Goal: Task Accomplishment & Management: Complete application form

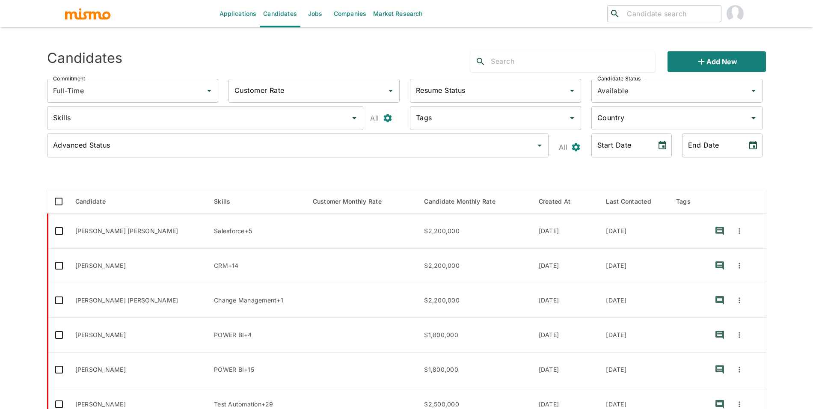
click at [310, 18] on link "Jobs" at bounding box center [315, 13] width 30 height 27
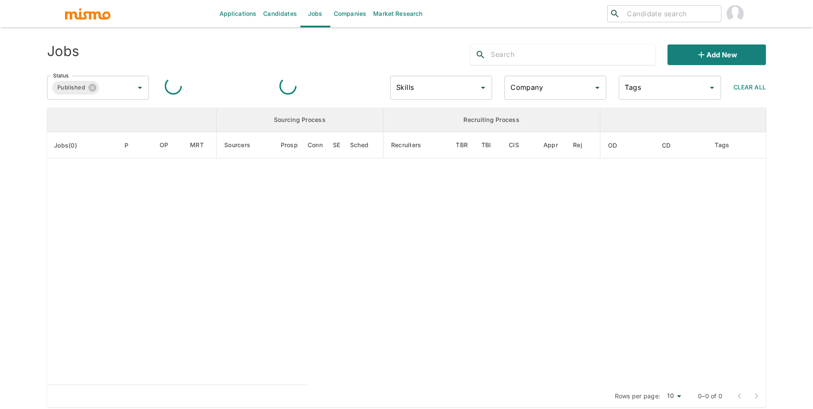
click at [538, 90] on div "Company Company" at bounding box center [555, 88] width 102 height 24
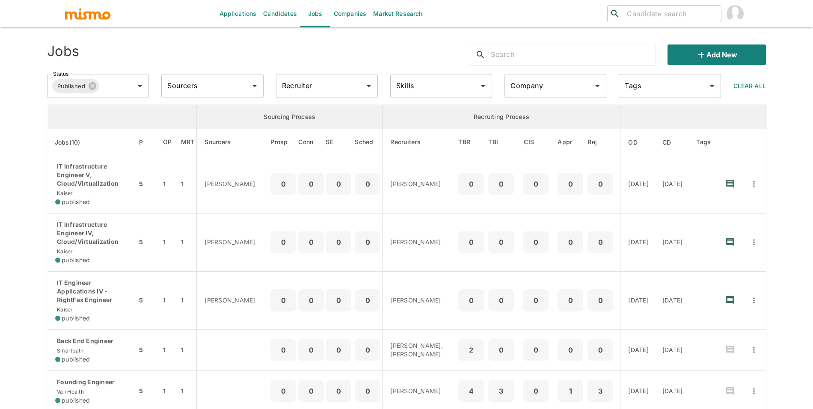
click at [538, 90] on input "Company" at bounding box center [548, 86] width 81 height 16
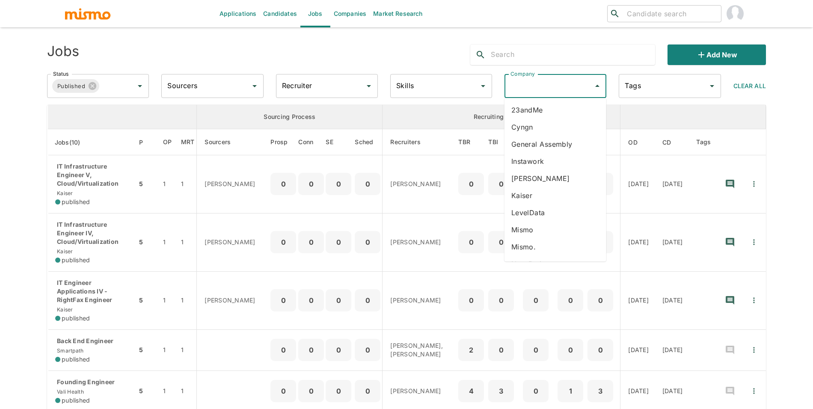
scroll to position [151, 0]
click at [568, 150] on li "Smartpath" at bounding box center [555, 147] width 102 height 17
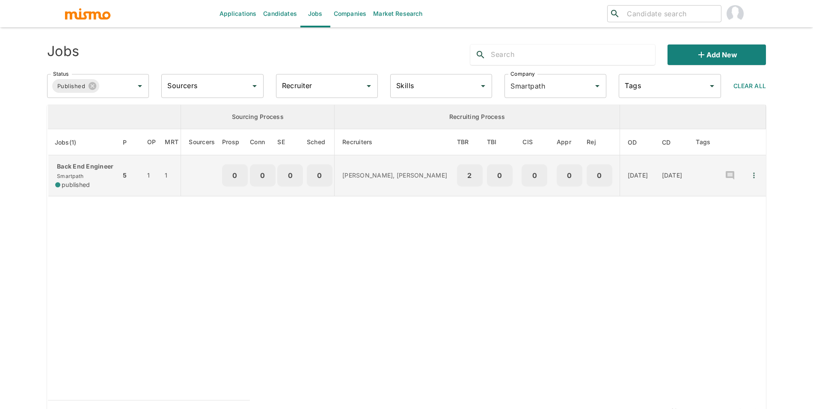
click at [78, 188] on div "Back End Engineer Smartpath published" at bounding box center [84, 175] width 59 height 27
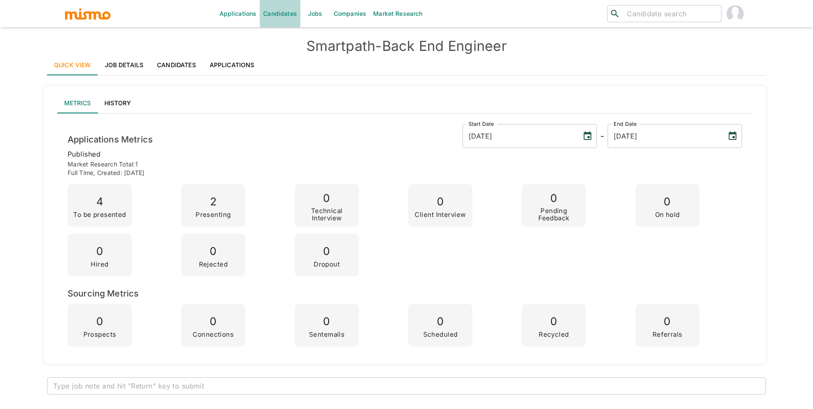
click at [276, 15] on link "Candidates" at bounding box center [280, 13] width 41 height 27
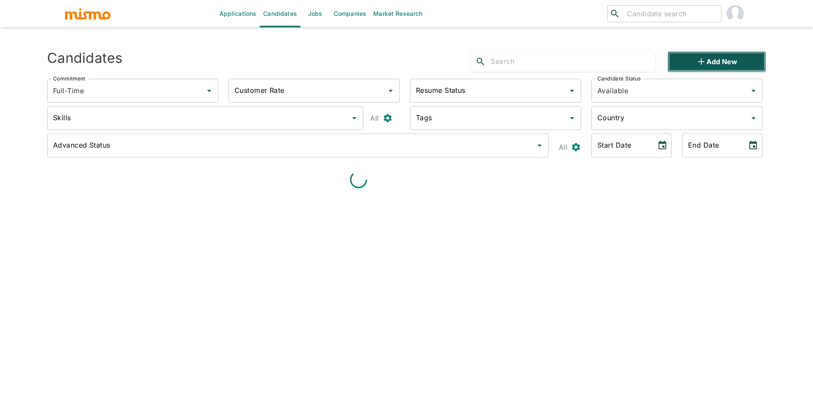
click at [690, 68] on button "Add new" at bounding box center [716, 61] width 98 height 21
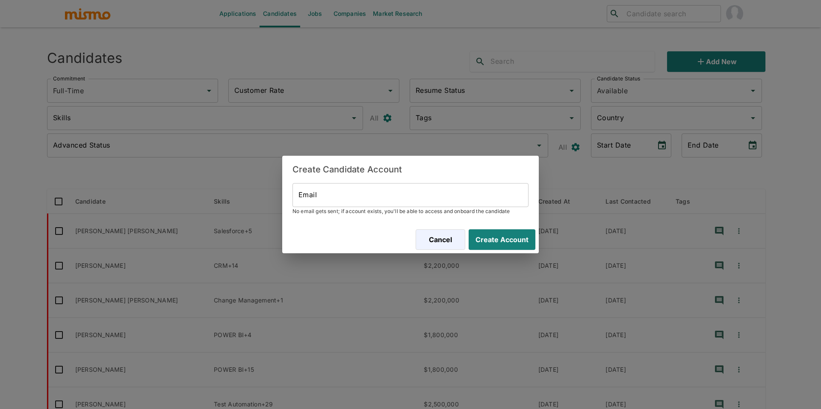
click at [420, 195] on input "Email" at bounding box center [411, 195] width 236 height 24
paste input "[EMAIL_ADDRESS][DOMAIN_NAME]"
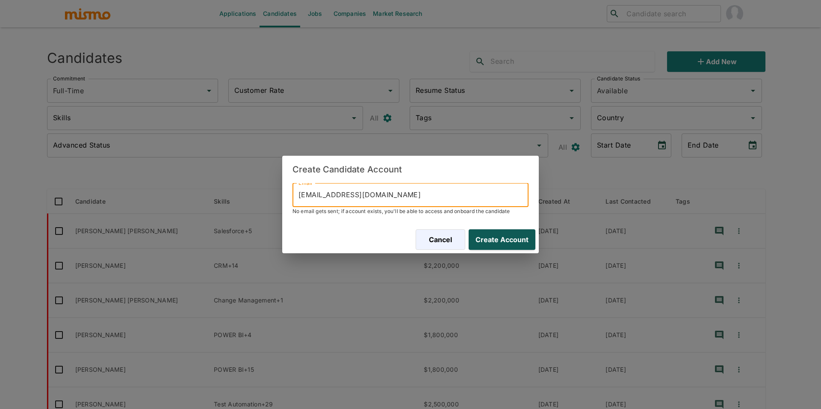
type input "[EMAIL_ADDRESS][DOMAIN_NAME]"
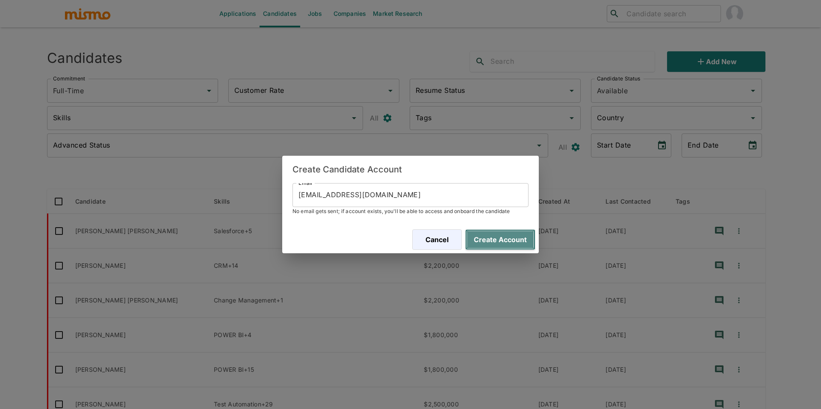
click at [508, 235] on button "Create Account" at bounding box center [500, 239] width 70 height 21
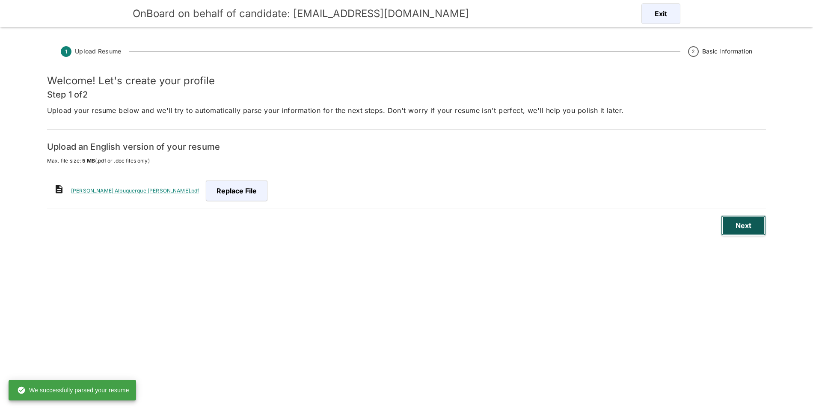
click at [743, 231] on button "Next" at bounding box center [743, 225] width 45 height 21
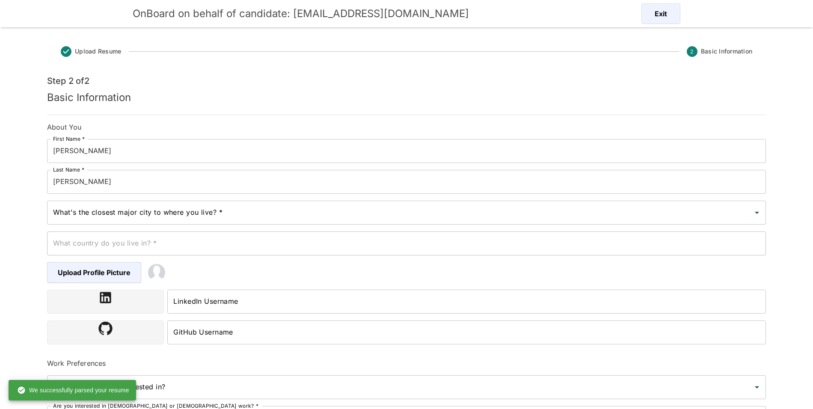
click at [123, 143] on input "Luiz" at bounding box center [406, 151] width 718 height 24
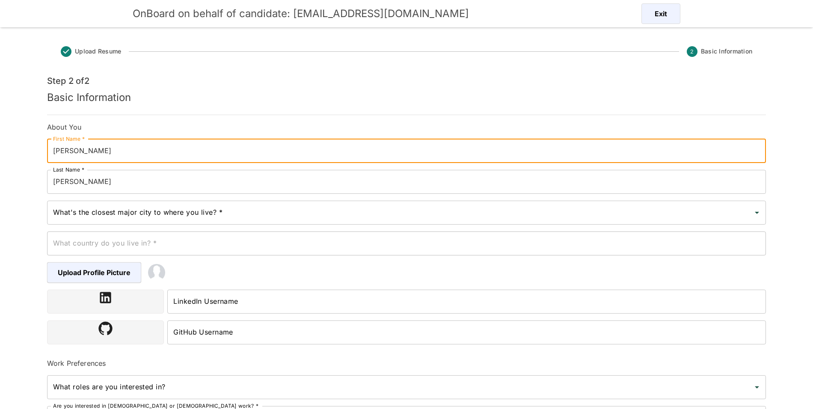
paste input "Guilherme"
type input "Luiz Guilherme"
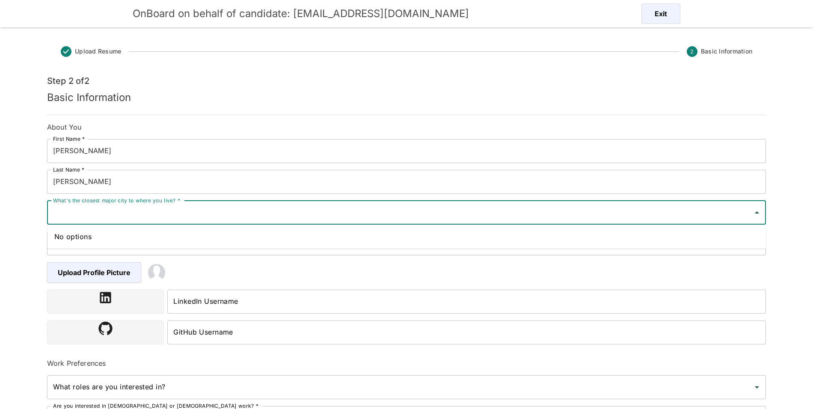
click at [109, 217] on input "What's the closest major city to where you live? *" at bounding box center [400, 212] width 698 height 16
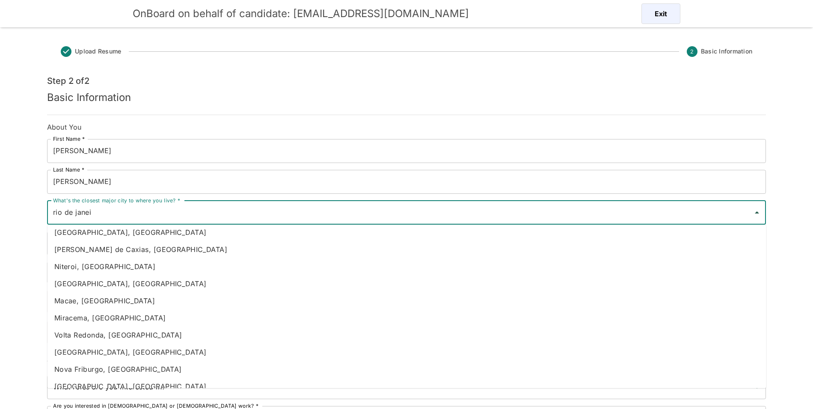
scroll to position [48, 0]
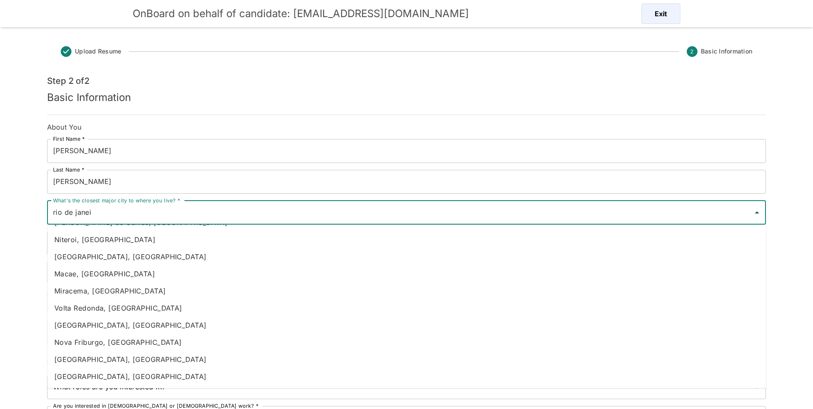
click at [104, 371] on li "Rio de Janeiro, Brazil" at bounding box center [406, 376] width 718 height 17
type input "Rio de Janeiro, Brazil"
type input "Brazil"
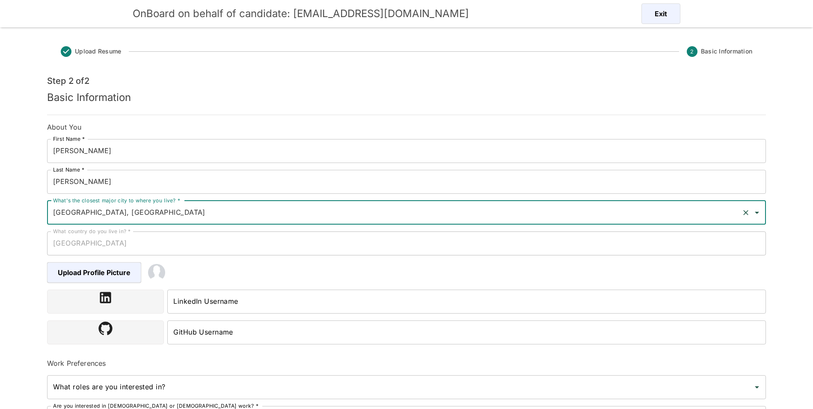
type input "Rio de Janeiro, Brazil"
click at [240, 297] on input "LinkedIn Username" at bounding box center [466, 302] width 598 height 24
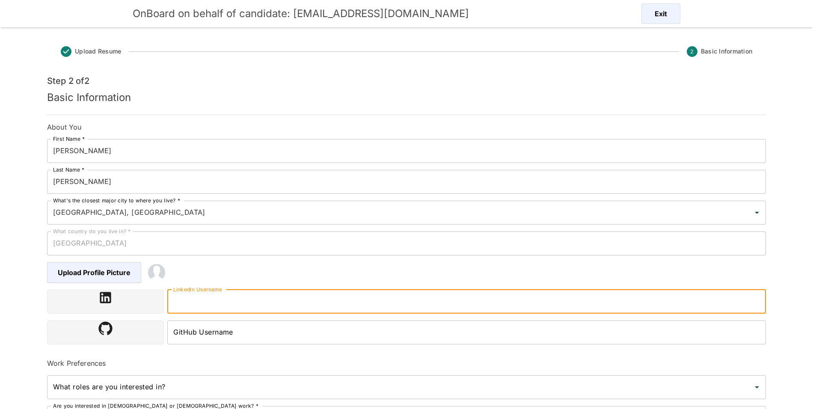
paste input "https://www.linkedin.com/in/luiz-roland-b0682a110"
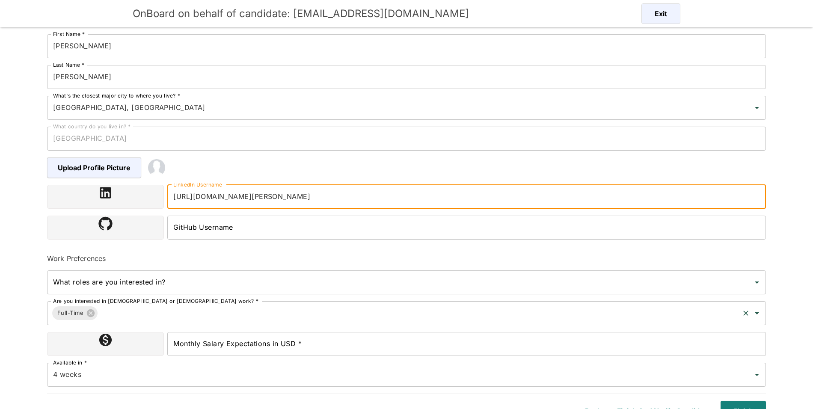
scroll to position [117, 0]
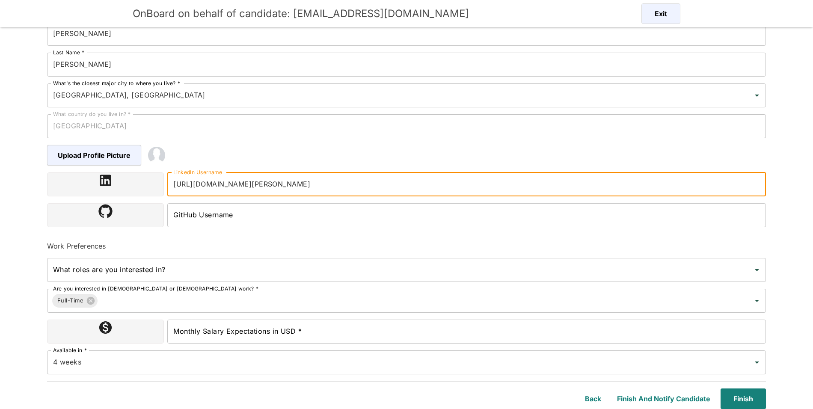
type input "https://www.linkedin.com/in/luiz-roland-b0682a110"
click at [395, 336] on input "Monthly Salary Expectations in USD *" at bounding box center [466, 331] width 598 height 24
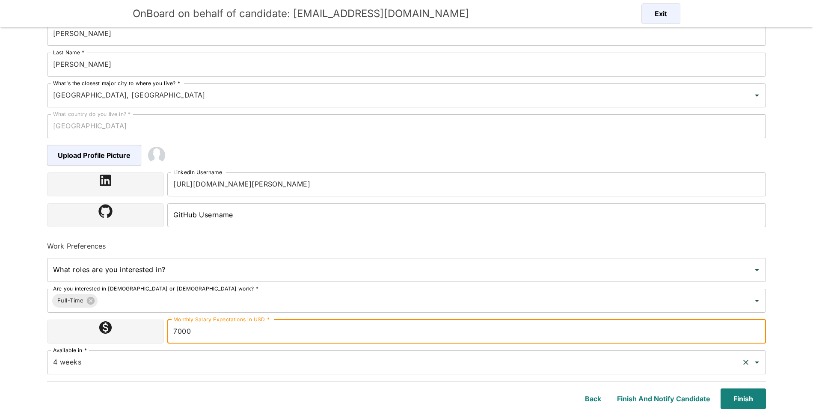
type input "7000"
click at [383, 362] on input "4 weeks" at bounding box center [394, 362] width 687 height 16
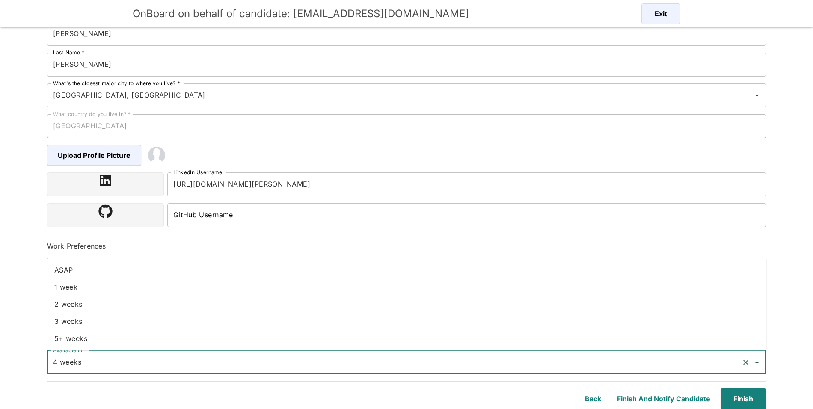
click at [79, 308] on li "2 weeks" at bounding box center [406, 303] width 718 height 17
type input "2 weeks"
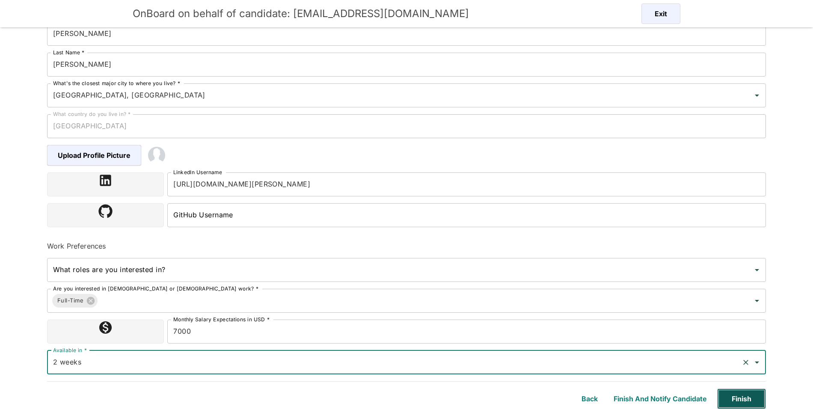
click at [747, 390] on button "Finish" at bounding box center [741, 398] width 49 height 21
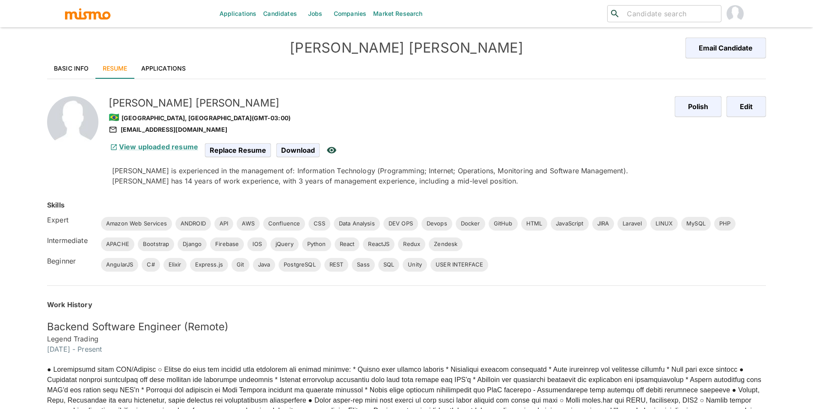
click at [76, 67] on link "Basic Info" at bounding box center [71, 68] width 49 height 21
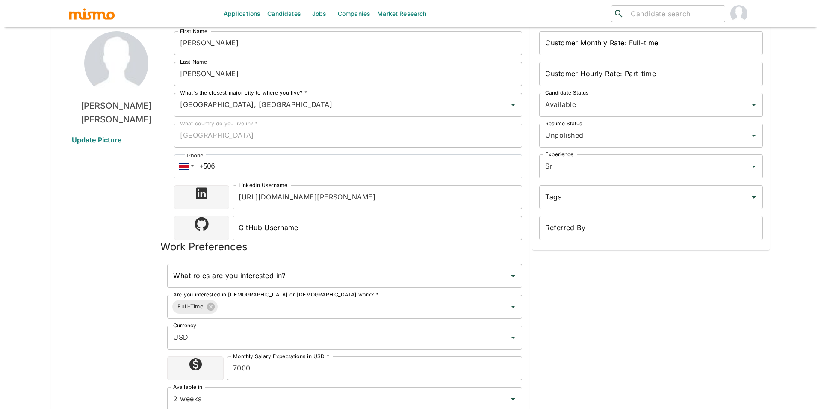
scroll to position [303, 0]
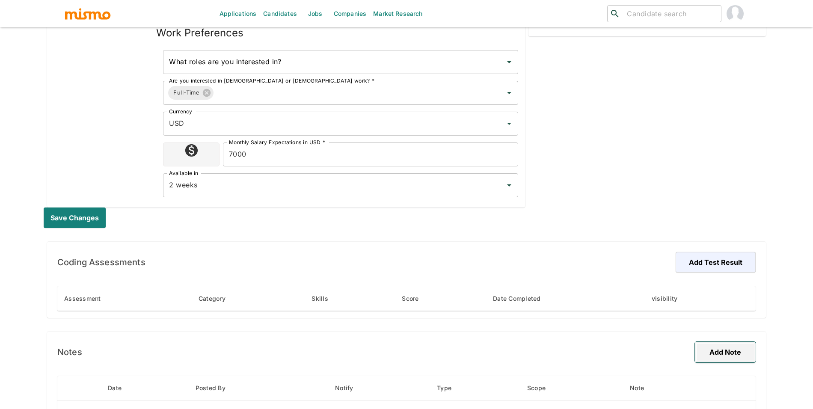
click at [723, 352] on button "Add Note" at bounding box center [724, 352] width 61 height 21
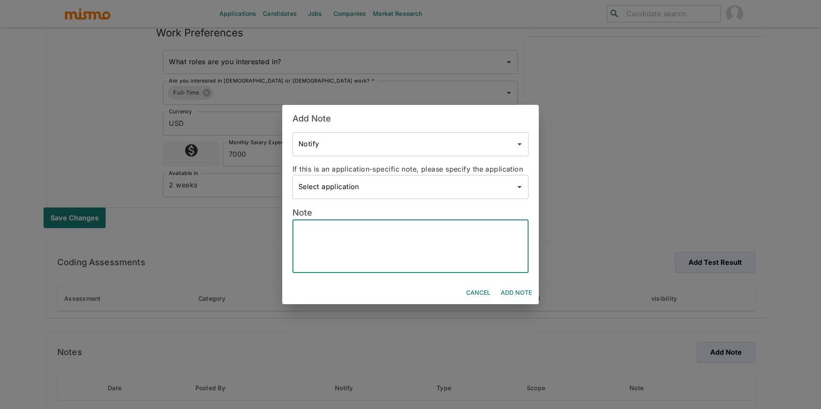
click at [408, 245] on textarea at bounding box center [410, 246] width 224 height 39
paste textarea "Current Situation Recently left his previous company due to a restructuring tha…"
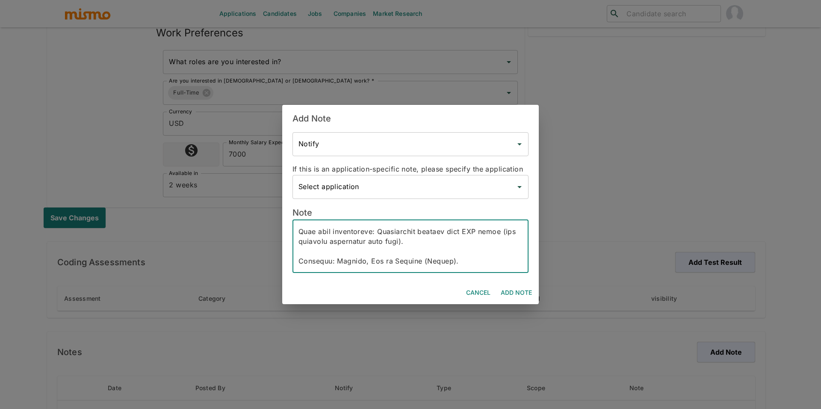
type textarea "Current Situation Recently left his previous company due to a restructuring tha…"
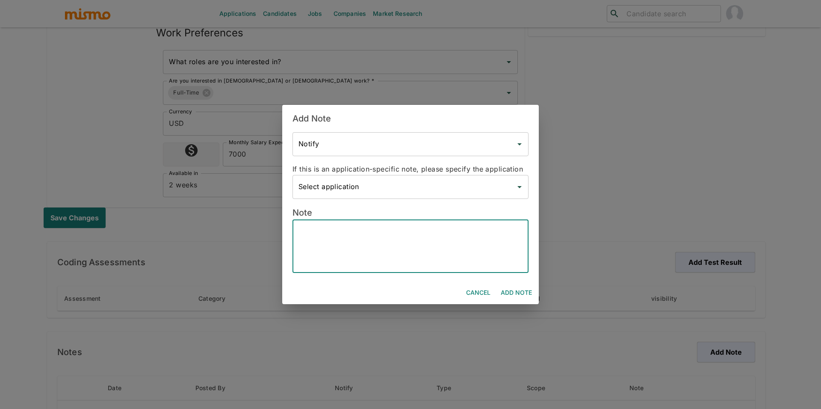
scroll to position [0, 0]
paste textarea "Current Situation * Recently left his previous company due to a restructuring t…"
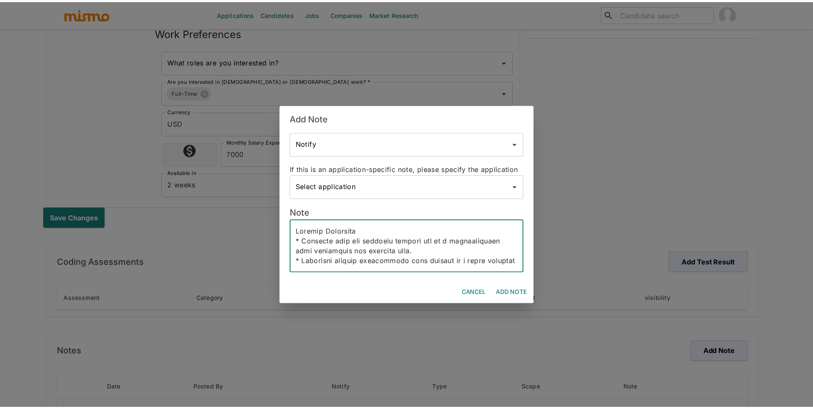
scroll to position [295, 0]
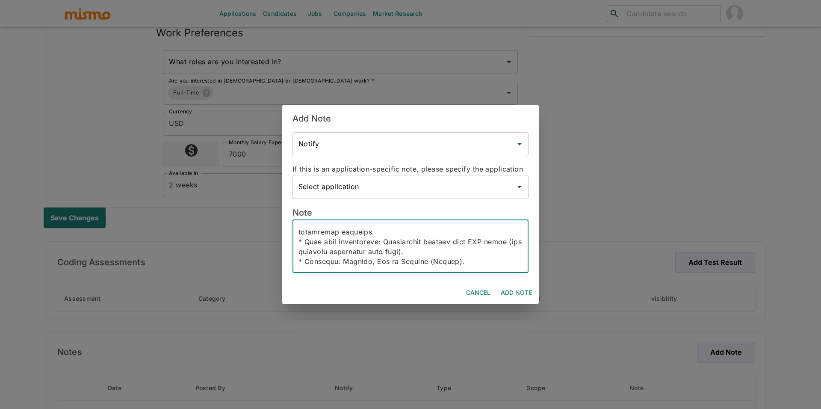
type textarea "Current Situation * Recently left his previous company due to a restructuring t…"
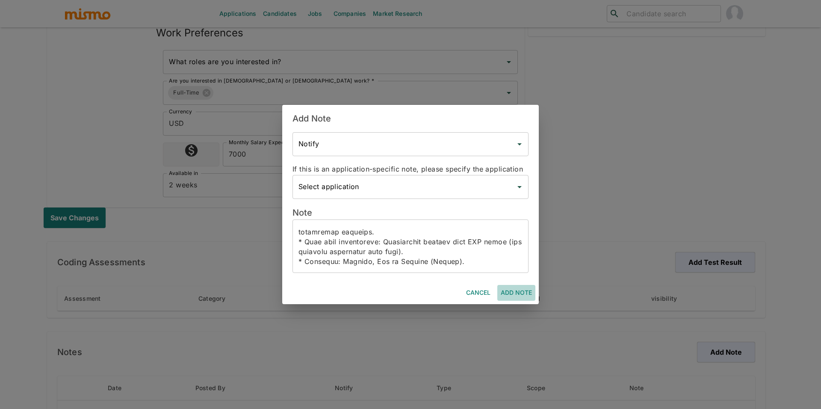
click at [520, 286] on button "Add Note" at bounding box center [516, 293] width 38 height 16
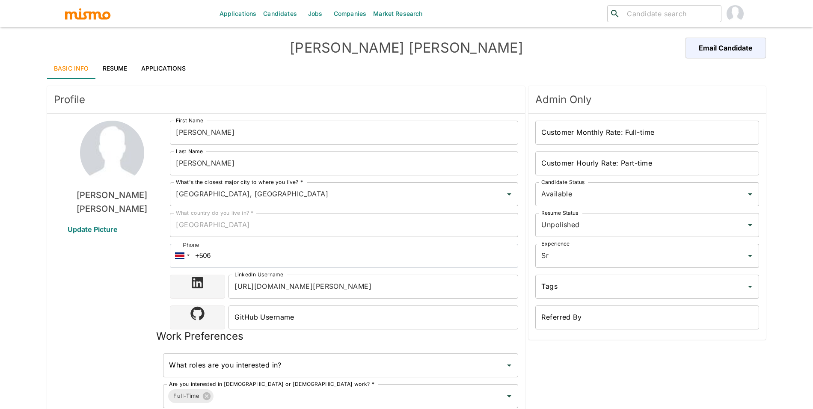
click at [661, 121] on input "Customer Monthly Rate: Full-time" at bounding box center [647, 133] width 224 height 24
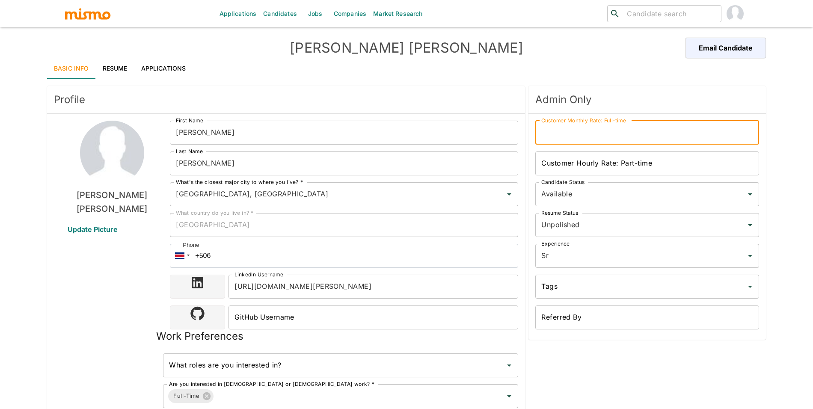
type input "10000"
click at [610, 219] on input "Unpolished" at bounding box center [635, 225] width 192 height 16
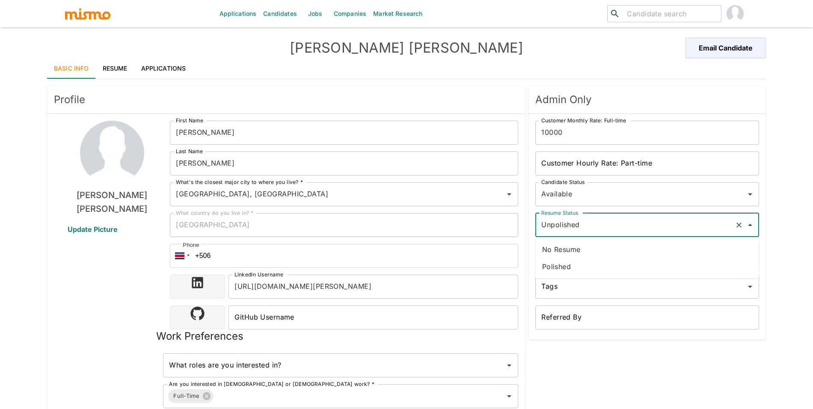
click at [598, 271] on li "Polished" at bounding box center [647, 266] width 224 height 17
type input "Polished"
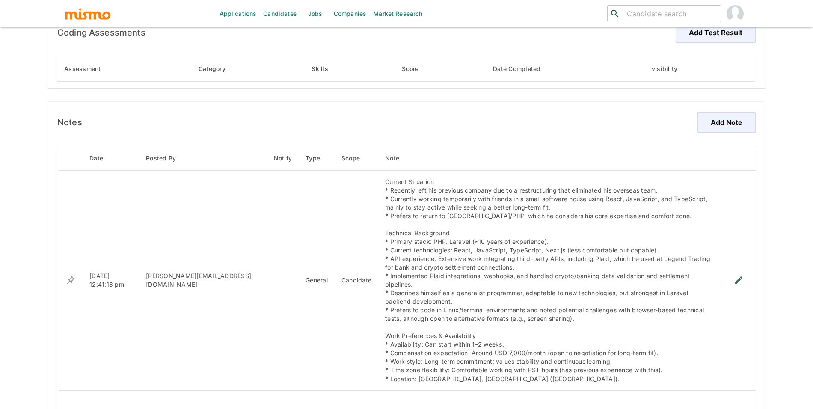
scroll to position [324, 0]
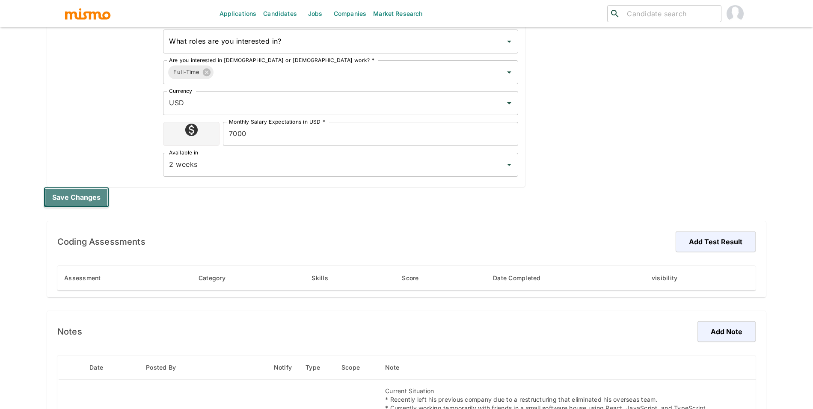
click at [88, 190] on button "Save changes" at bounding box center [76, 197] width 65 height 21
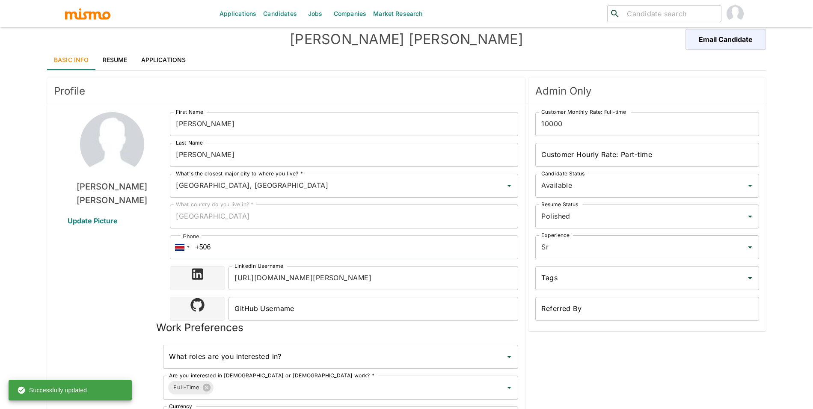
scroll to position [0, 0]
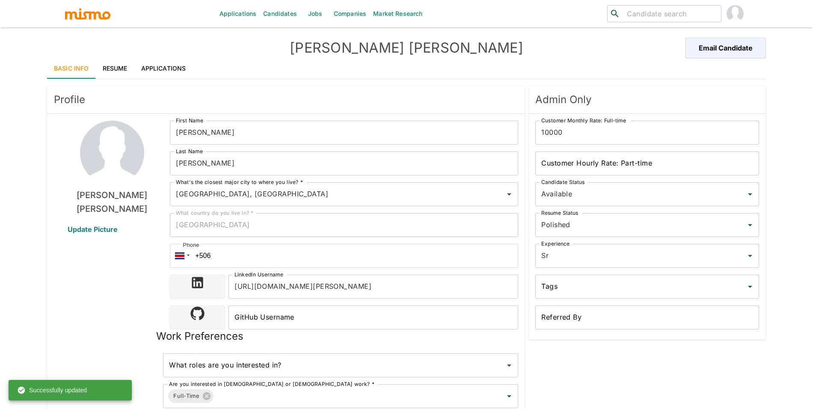
click at [157, 76] on link "Applications" at bounding box center [163, 68] width 59 height 21
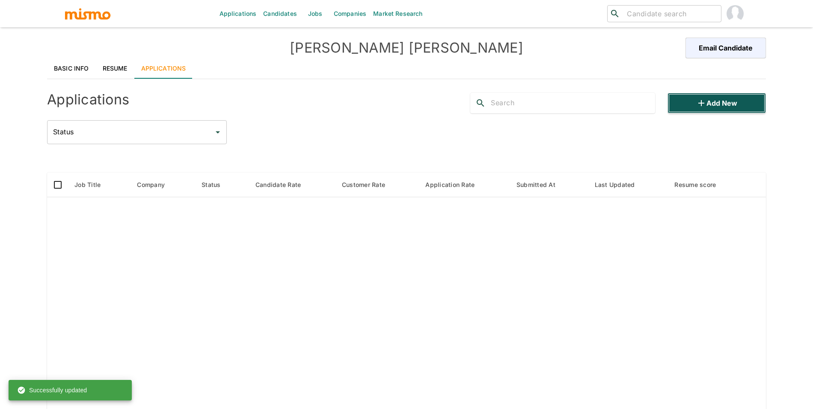
click at [715, 98] on button "Add new" at bounding box center [716, 103] width 98 height 21
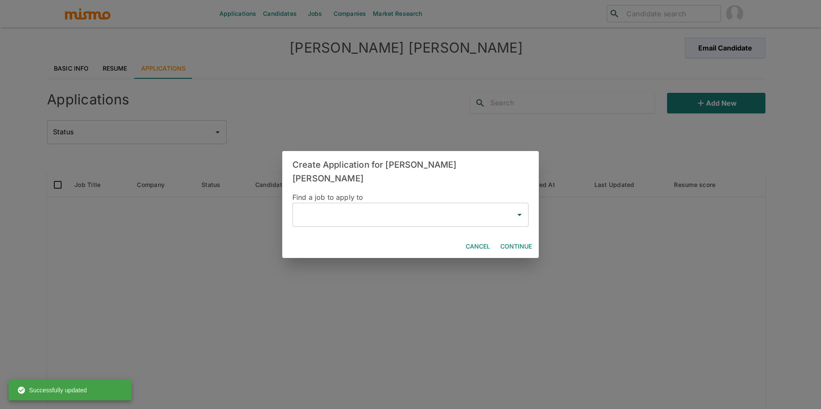
click at [345, 207] on input "text" at bounding box center [404, 215] width 216 height 16
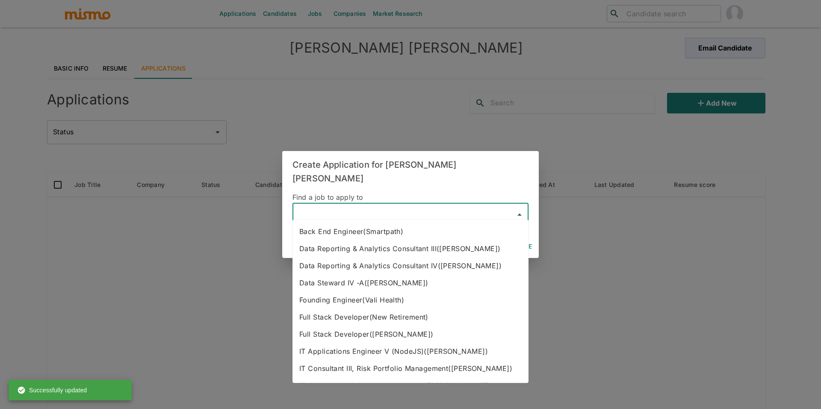
click at [365, 235] on li "Back End Engineer(Smartpath)" at bounding box center [411, 231] width 236 height 17
type input "Back End Engineer(Smartpath)"
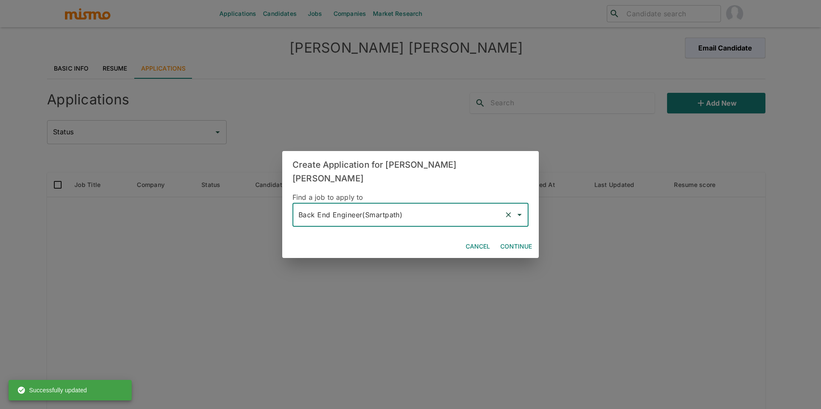
click at [531, 239] on button "Continue" at bounding box center [516, 247] width 38 height 16
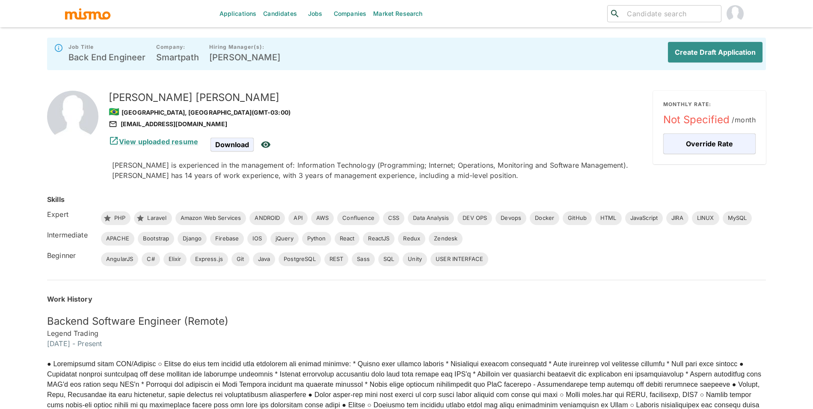
click at [683, 62] on div "Create Draft Application" at bounding box center [711, 53] width 101 height 27
click at [701, 56] on button "Create Draft Application" at bounding box center [713, 52] width 98 height 21
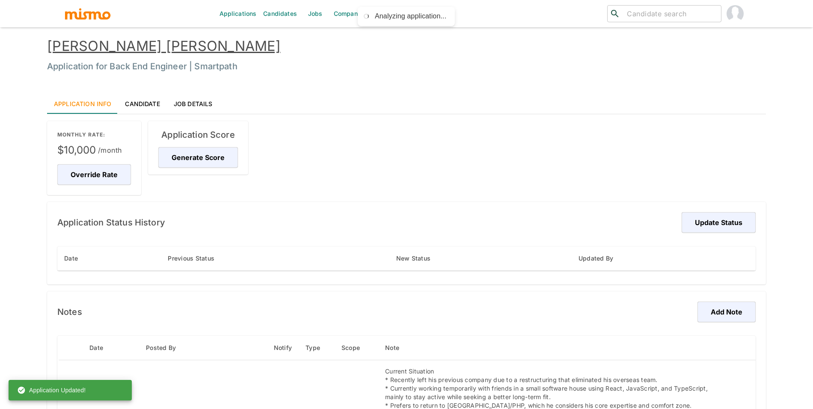
click at [160, 42] on link "Luiz Guilherme Roland" at bounding box center [163, 46] width 233 height 17
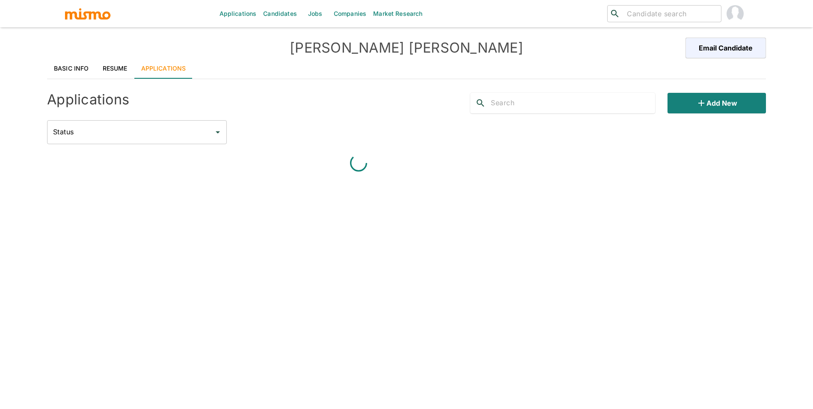
click at [124, 72] on link "Resume" at bounding box center [115, 68] width 38 height 21
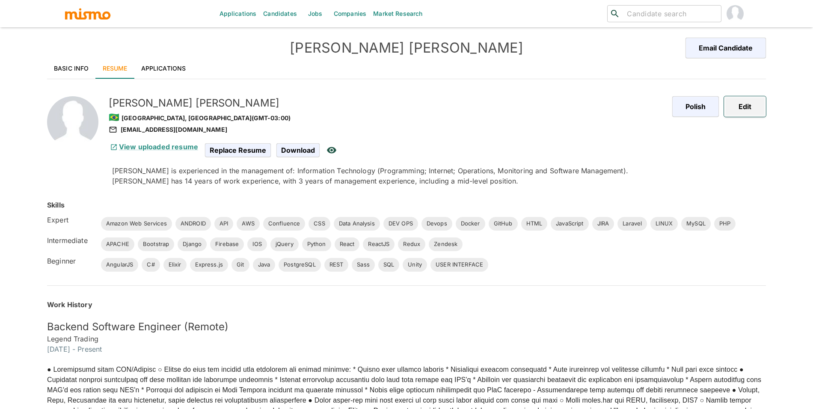
click at [757, 108] on button "Edit" at bounding box center [745, 106] width 42 height 21
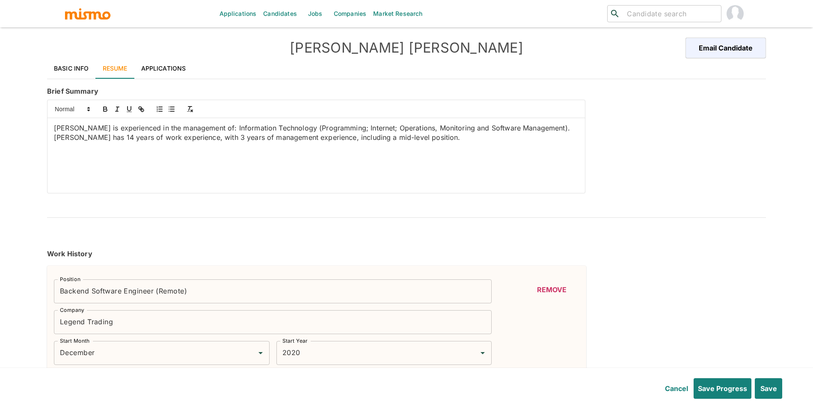
click at [0, 109] on div "Applications Candidates Jobs Companies Market Research ​ ​ [PERSON_NAME] [PERSO…" at bounding box center [406, 214] width 813 height 429
paste div
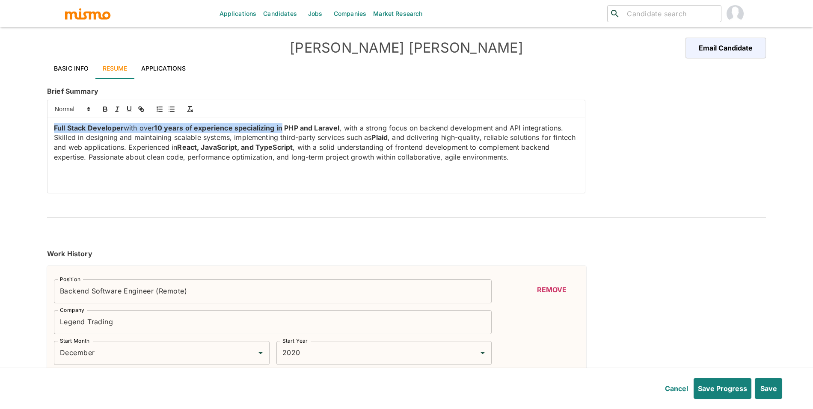
drag, startPoint x: 285, startPoint y: 130, endPoint x: 0, endPoint y: 132, distance: 284.4
click at [0, 133] on div "Applications Candidates Jobs Companies Market Research ​ ​ Luiz Guilherme Rolan…" at bounding box center [406, 214] width 813 height 429
click at [100, 115] on div at bounding box center [315, 109] width 537 height 18
click at [100, 114] on button "button" at bounding box center [105, 109] width 12 height 10
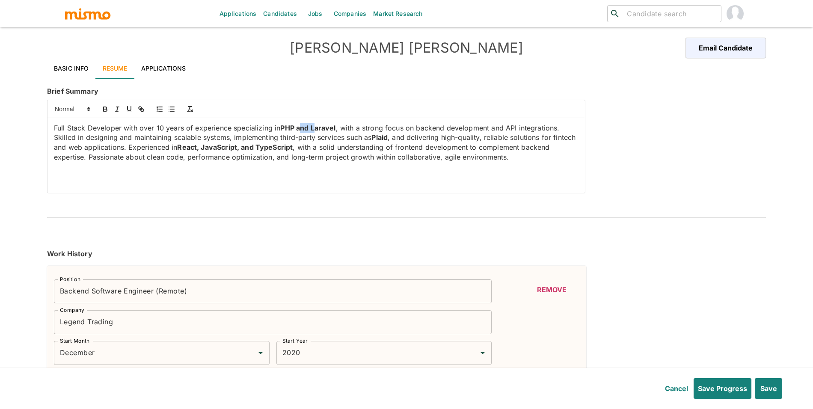
drag, startPoint x: 307, startPoint y: 129, endPoint x: 298, endPoint y: 128, distance: 9.4
click at [298, 128] on strong "PHP and Laravel" at bounding box center [307, 128] width 55 height 9
click at [151, 127] on p "Full Stack Developer with over 10 years of experience specializing in PHP and L…" at bounding box center [316, 142] width 524 height 39
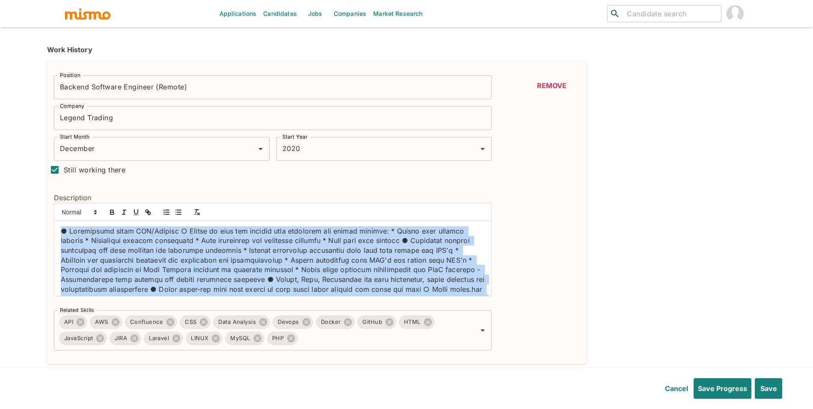
scroll to position [159, 0]
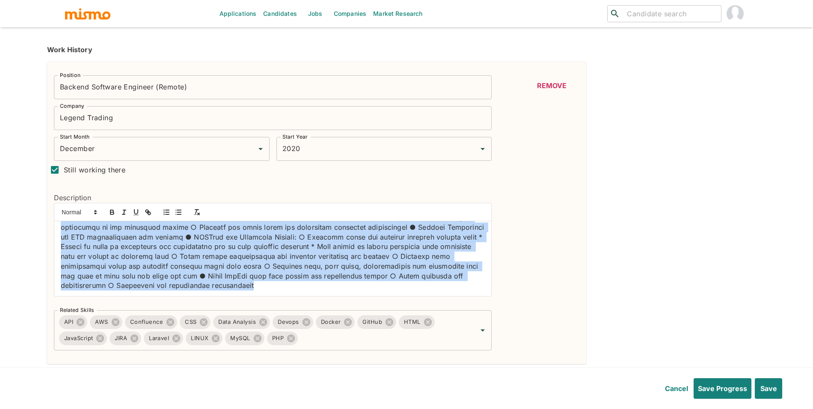
drag, startPoint x: 63, startPoint y: 227, endPoint x: 140, endPoint y: 355, distance: 149.1
click at [140, 355] on div "Position Backend Software Engineer (Remote) Position Company Legend Trading Com…" at bounding box center [316, 213] width 539 height 302
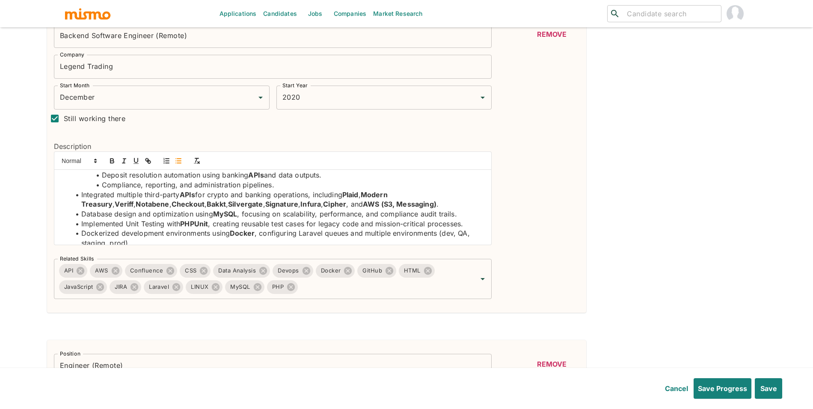
scroll to position [203, 0]
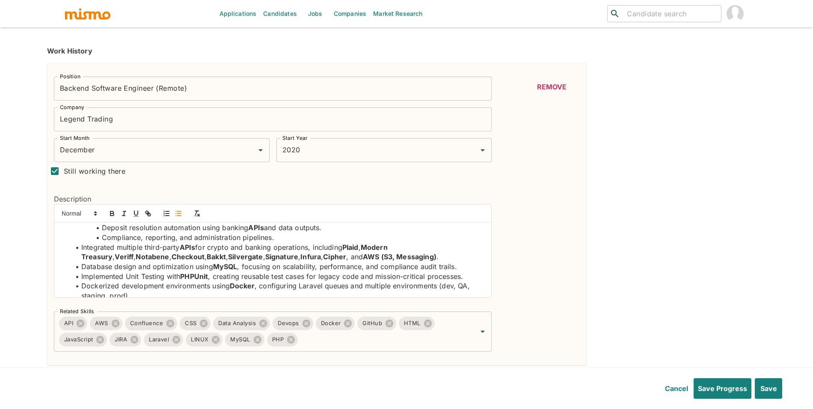
click at [141, 94] on input "Backend Software Engineer (Remote)" at bounding box center [272, 89] width 437 height 24
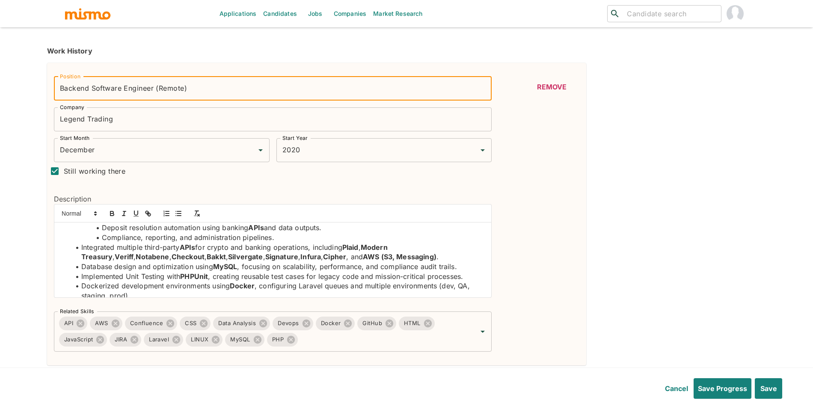
click at [152, 91] on input "Backend Software Engineer (Remote)" at bounding box center [272, 89] width 437 height 24
drag, startPoint x: 158, startPoint y: 91, endPoint x: 225, endPoint y: 91, distance: 67.1
click at [225, 91] on input "Backend Software Engineer (Remote)" at bounding box center [272, 89] width 437 height 24
type input "Backend Software Engineer"
click at [53, 173] on input "Still working there" at bounding box center [55, 171] width 18 height 18
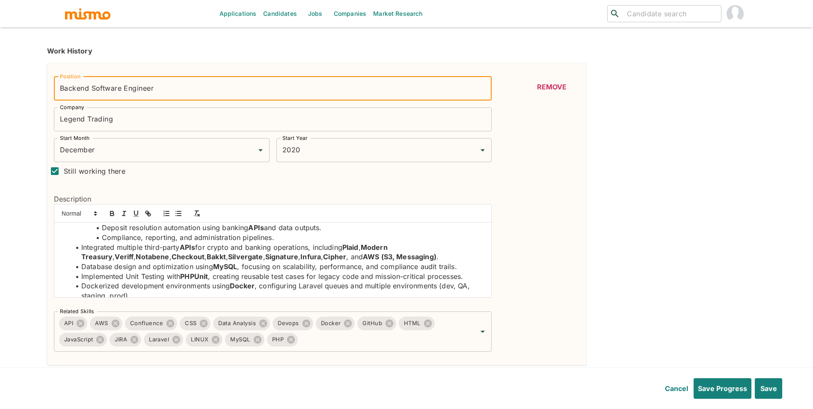
checkbox input "false"
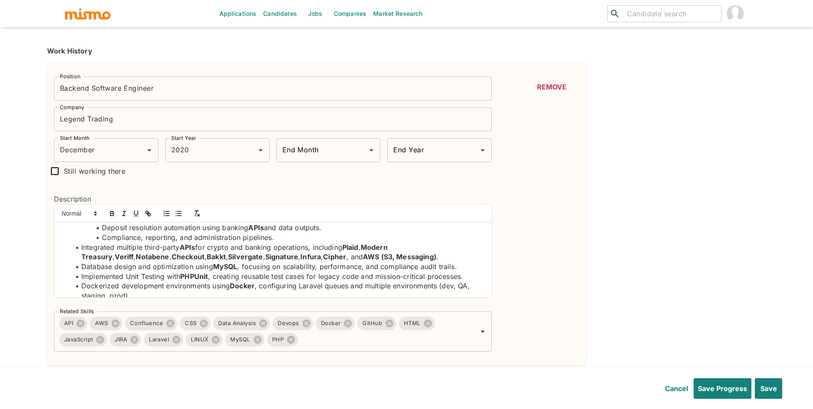
type input "October"
type input "2025"
click at [356, 152] on icon "Clear" at bounding box center [360, 150] width 9 height 9
click at [341, 151] on input "End Month" at bounding box center [322, 150] width 84 height 16
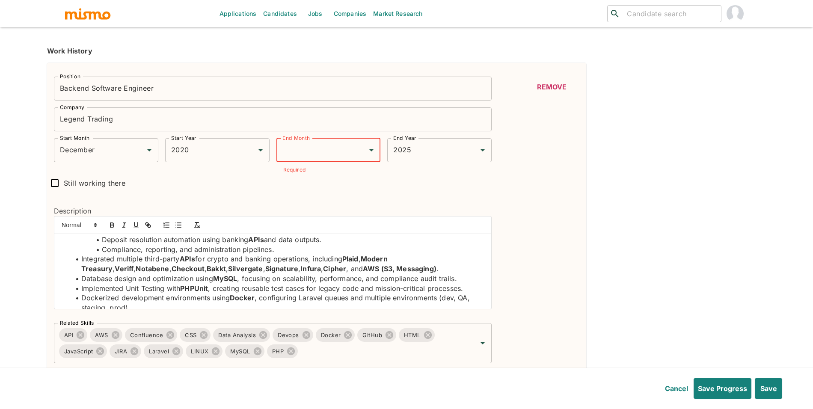
click at [321, 159] on div "End Month" at bounding box center [328, 150] width 104 height 24
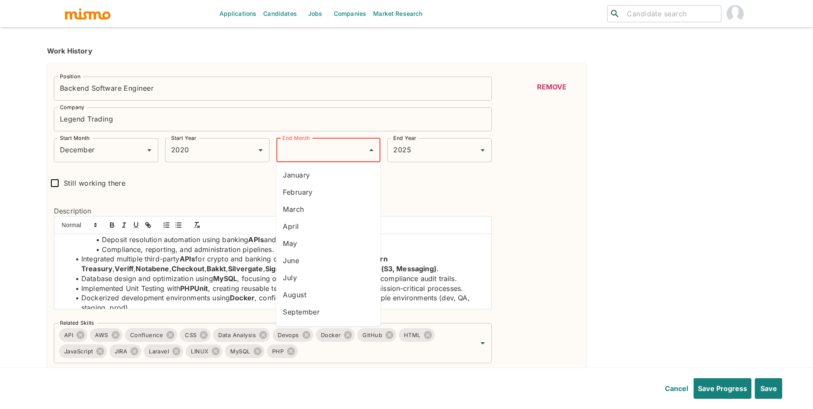
click at [329, 296] on li "August" at bounding box center [328, 294] width 104 height 17
type input "August"
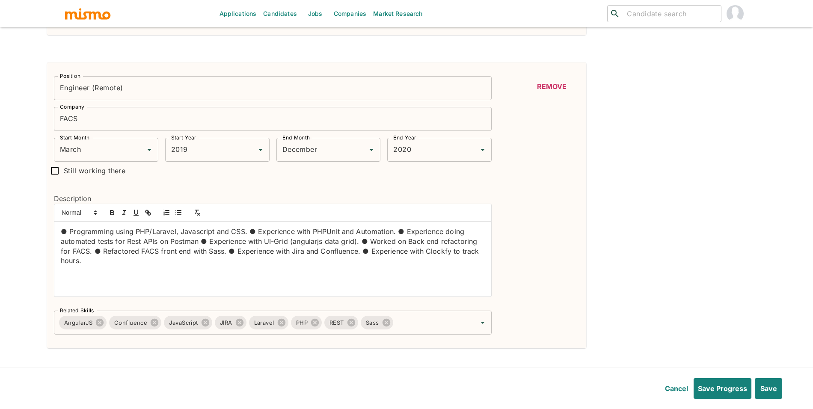
scroll to position [561, 0]
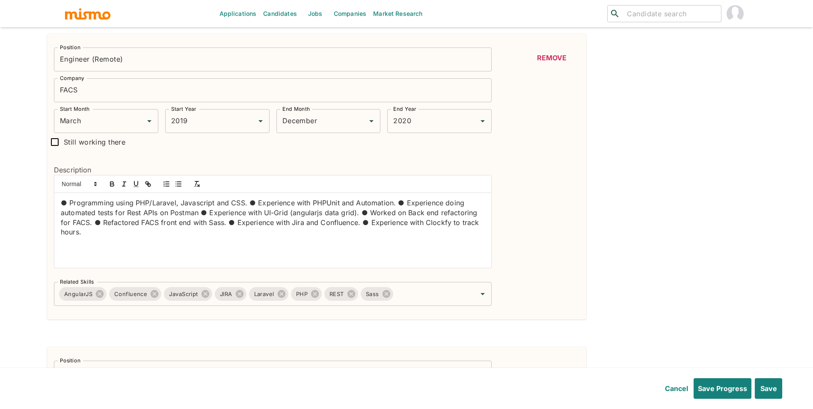
click at [61, 59] on input "Engineer (Remote)" at bounding box center [272, 59] width 437 height 24
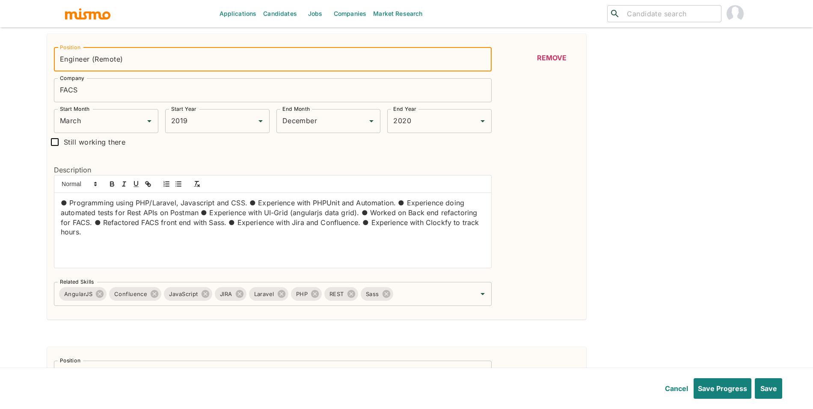
click at [62, 62] on input "Engineer (Remote)" at bounding box center [272, 59] width 437 height 24
drag, startPoint x: 127, startPoint y: 58, endPoint x: 225, endPoint y: 58, distance: 97.9
click at [224, 58] on input "Software Engineer (Remote)" at bounding box center [272, 59] width 437 height 24
type input "Software Engineer"
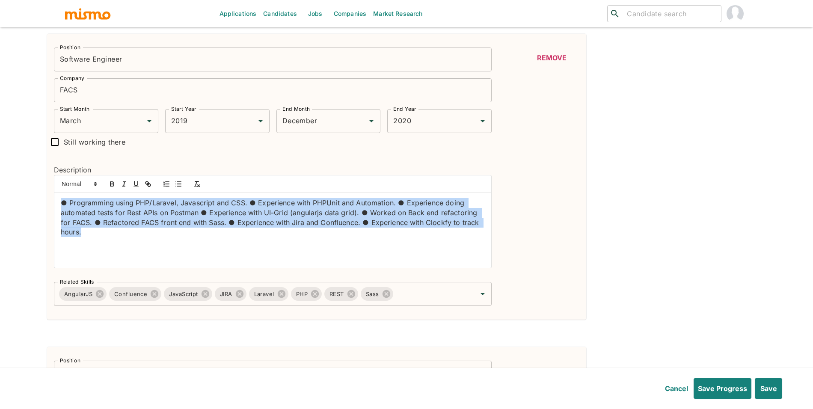
drag, startPoint x: 287, startPoint y: 247, endPoint x: 50, endPoint y: 208, distance: 239.2
click at [50, 208] on div "Description ● Programming using PHP/Laravel, Javascript and CSS. ● Experience w…" at bounding box center [269, 213] width 444 height 124
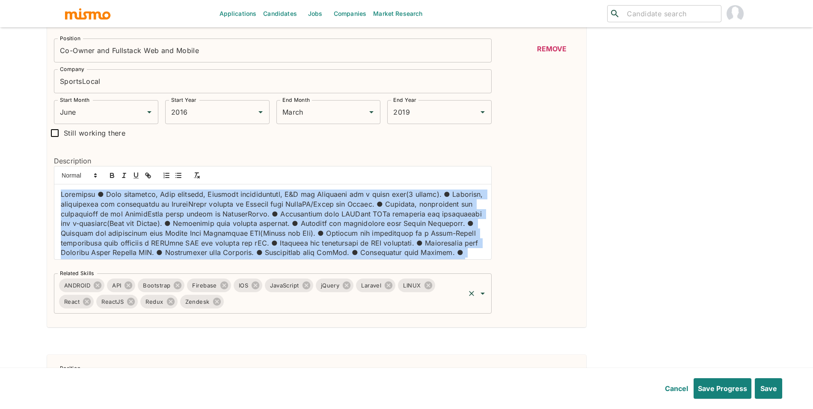
scroll to position [33, 0]
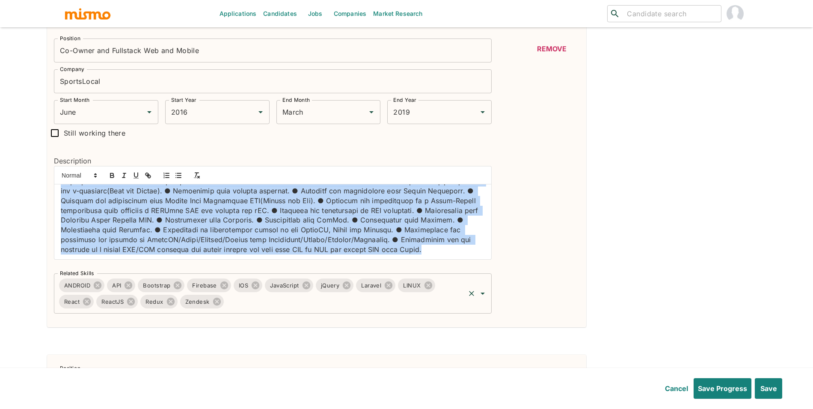
drag, startPoint x: 60, startPoint y: 193, endPoint x: 160, endPoint y: 281, distance: 133.9
click at [160, 281] on div "Position Co-Owner and Fullstack Web and Mobile Position Company SportsLocal Com…" at bounding box center [269, 173] width 444 height 282
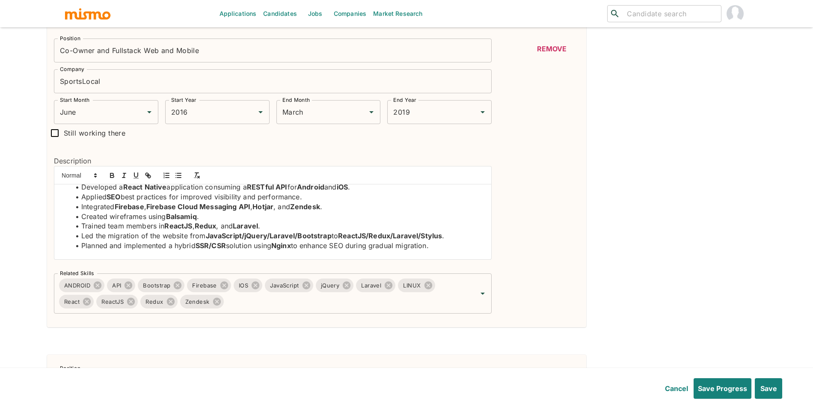
scroll to position [0, 0]
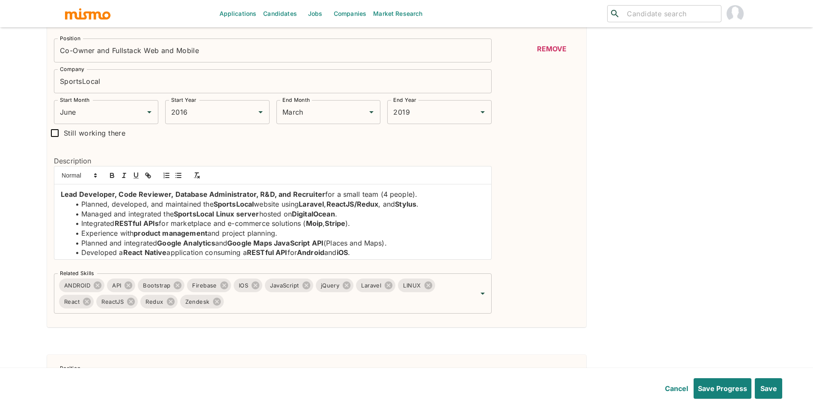
drag, startPoint x: 62, startPoint y: 198, endPoint x: 433, endPoint y: 199, distance: 370.8
click at [433, 199] on p "Lead Developer, Code Reviewer, Database Administrator, R&D, and Recruiter for a…" at bounding box center [273, 194] width 424 height 10
click at [114, 176] on icon "button" at bounding box center [112, 175] width 8 height 8
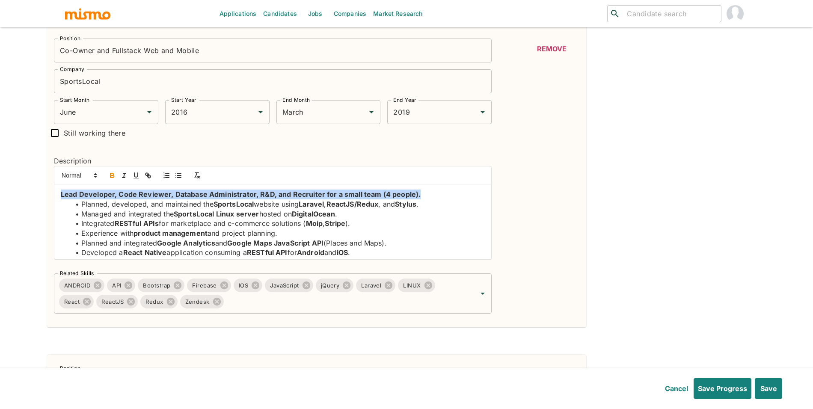
click at [114, 176] on icon "button" at bounding box center [112, 175] width 8 height 8
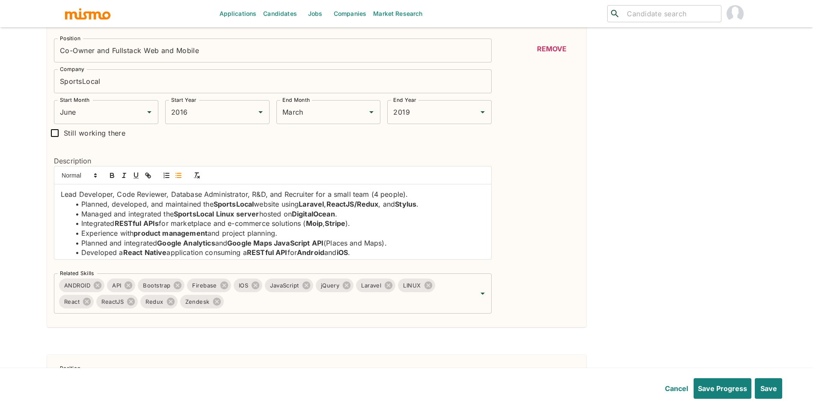
click at [175, 177] on icon "button" at bounding box center [178, 175] width 8 height 8
click at [171, 215] on li "Managed and integrated the SportsLocal Linux server hosted on DigitalOcean ." at bounding box center [278, 214] width 414 height 10
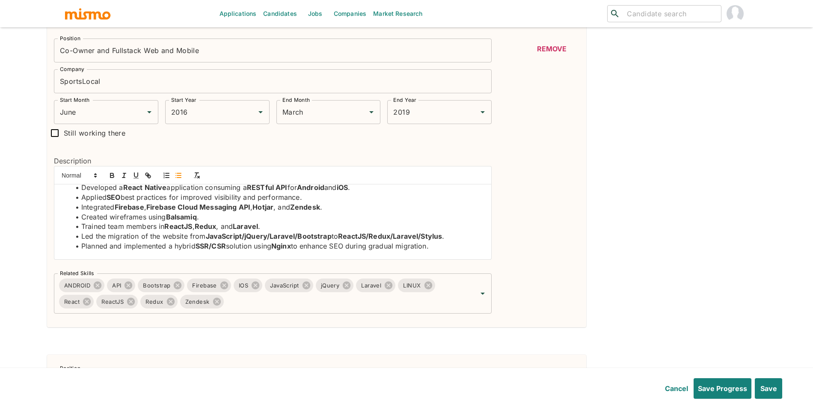
scroll to position [71, 0]
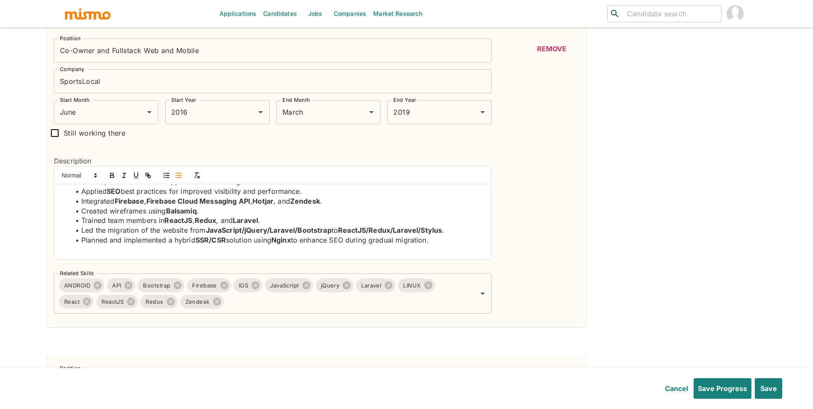
click at [373, 251] on p at bounding box center [273, 250] width 424 height 10
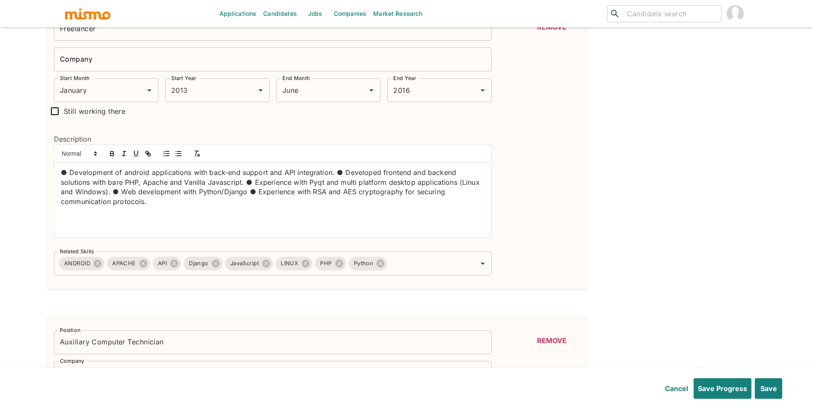
scroll to position [1254, 0]
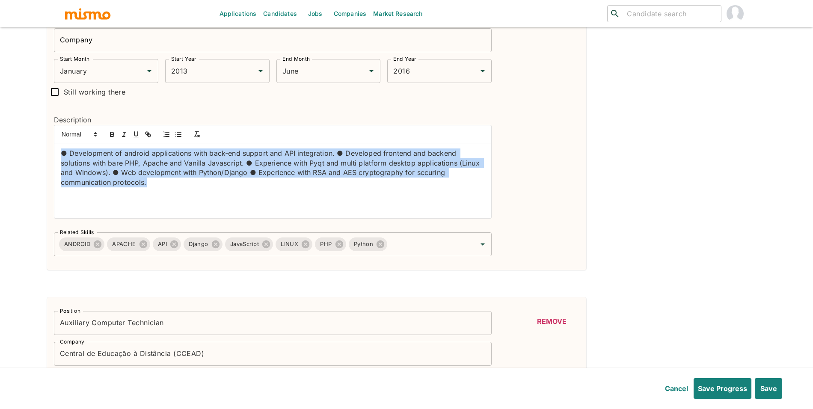
drag, startPoint x: 144, startPoint y: 200, endPoint x: 37, endPoint y: 153, distance: 116.6
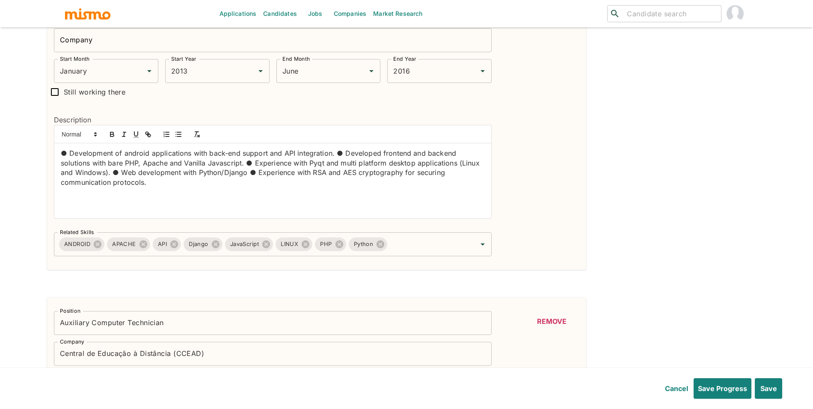
scroll to position [0, 0]
drag, startPoint x: 235, startPoint y: 203, endPoint x: 7, endPoint y: 137, distance: 237.0
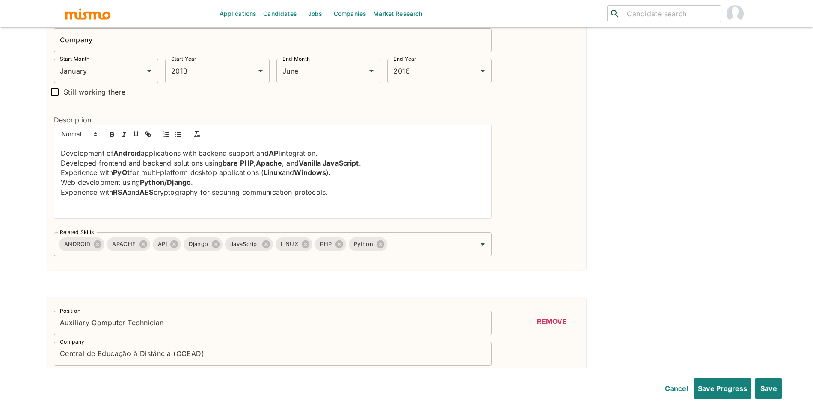
drag, startPoint x: 358, startPoint y: 200, endPoint x: 52, endPoint y: 142, distance: 311.3
click at [52, 142] on div "Description Development of Android applications with backend support and API in…" at bounding box center [269, 163] width 444 height 124
click at [177, 136] on icon "button" at bounding box center [178, 134] width 8 height 8
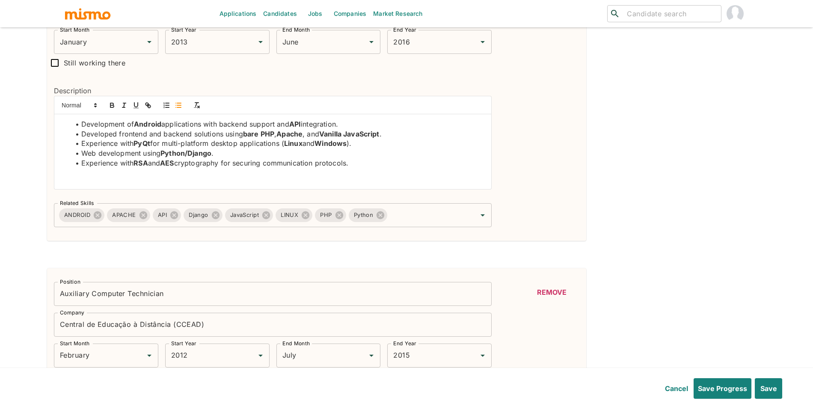
scroll to position [1218, 0]
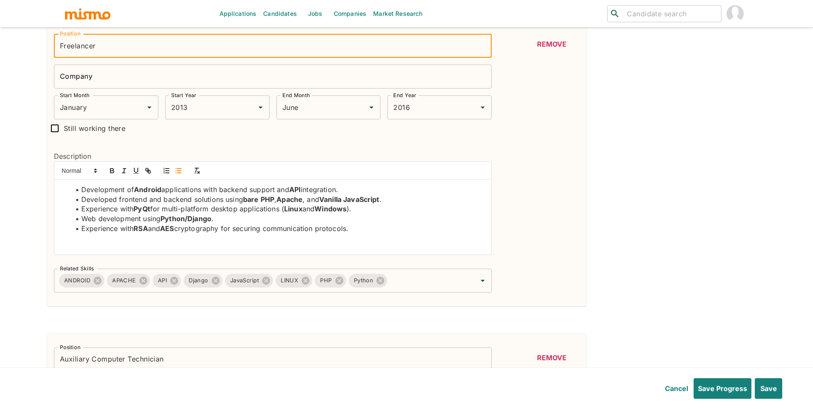
click at [141, 57] on input "Freelancer" at bounding box center [272, 46] width 437 height 24
click at [113, 80] on input "Company" at bounding box center [272, 77] width 437 height 24
paste input "Freelancer"
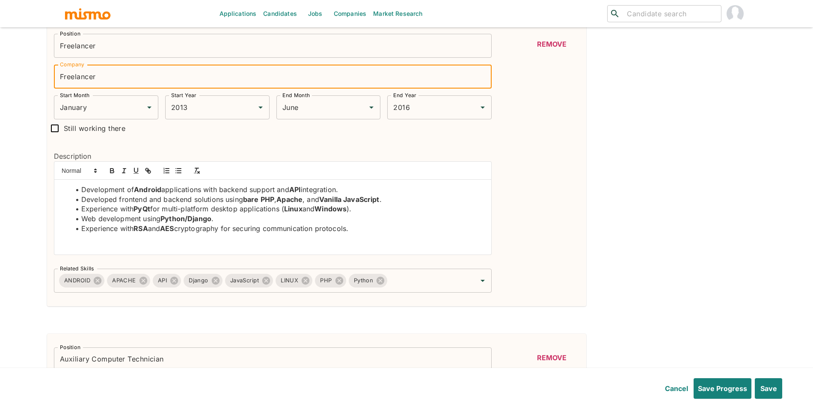
type input "Freelancer"
click at [121, 52] on input "Freelancer" at bounding box center [272, 46] width 437 height 24
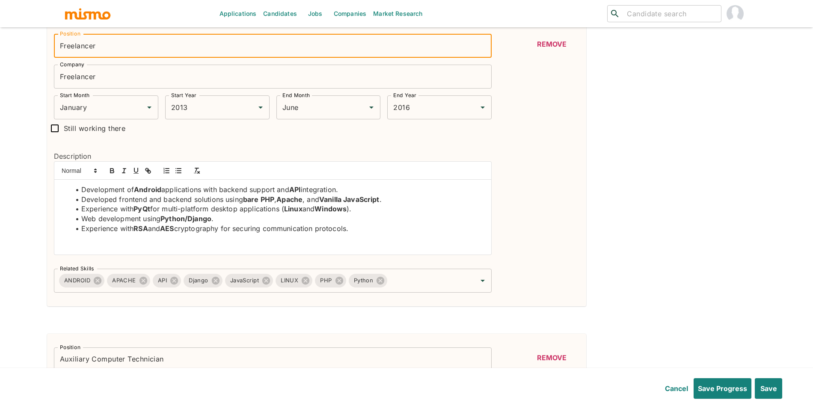
click at [123, 51] on input "Freelancer" at bounding box center [272, 46] width 437 height 24
type input "Software Engineer"
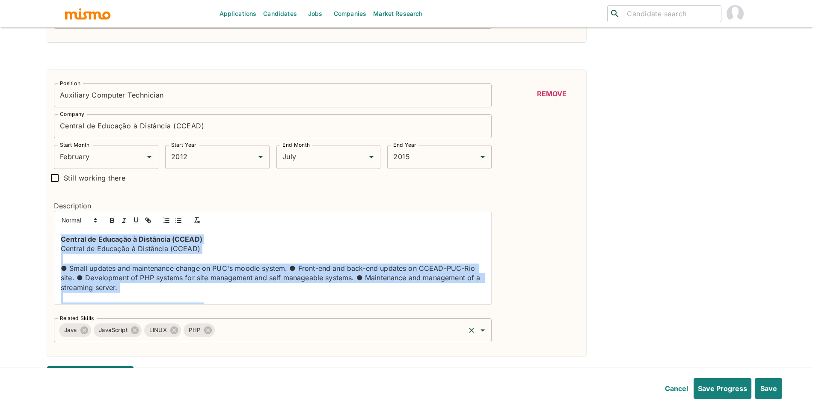
scroll to position [62, 0]
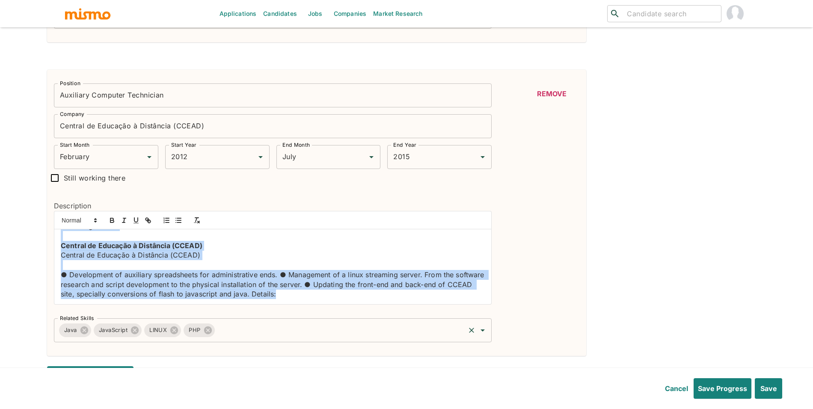
drag, startPoint x: 60, startPoint y: 237, endPoint x: 131, endPoint y: 322, distance: 109.9
click at [131, 322] on div "Position Auxiliary Computer Technician Position Company Central de Educação à D…" at bounding box center [269, 210] width 444 height 266
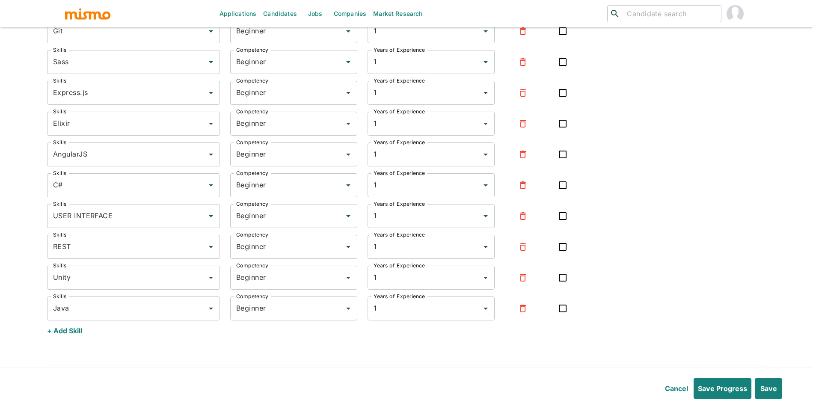
scroll to position [3017, 0]
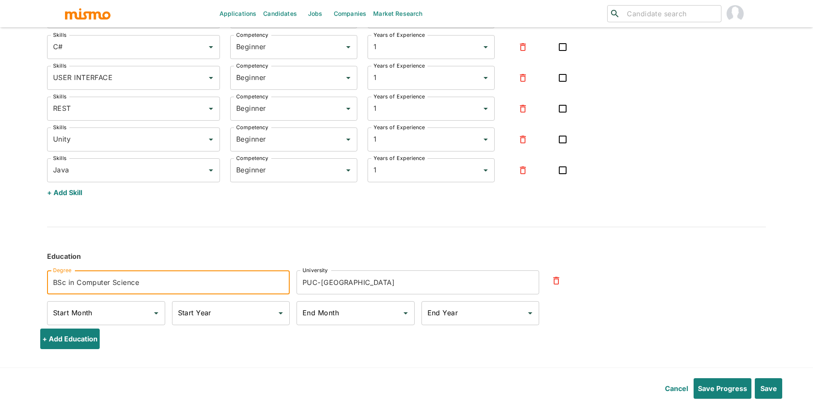
click at [104, 281] on input "BSc in Computer Science" at bounding box center [168, 282] width 242 height 24
click at [186, 291] on input "BSc in Computer Science" at bounding box center [168, 282] width 242 height 24
type input "BSc in Computer Science - Incomplete"
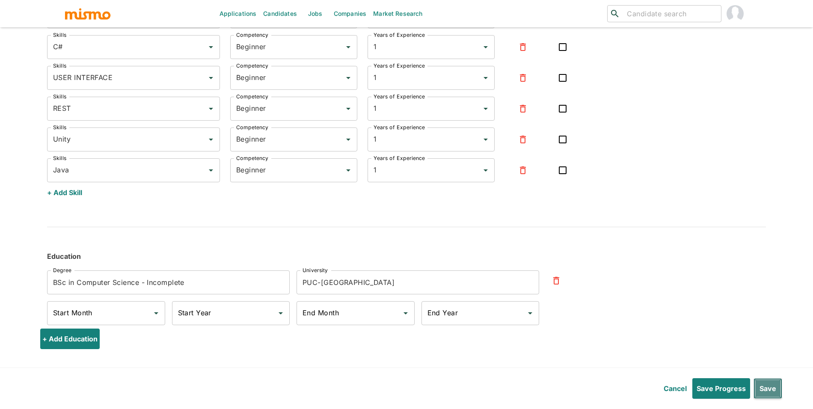
click at [768, 383] on button "Save" at bounding box center [767, 388] width 29 height 21
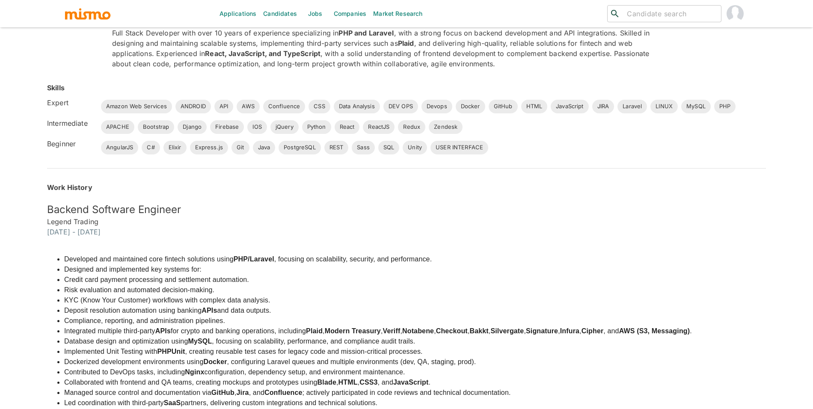
scroll to position [0, 0]
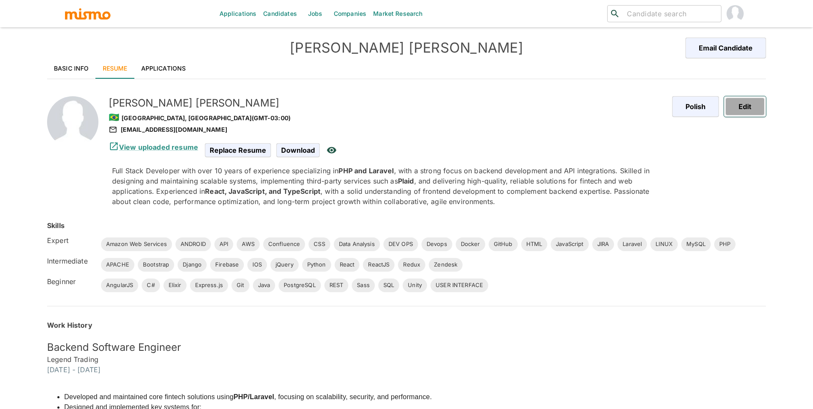
click at [753, 98] on button "Edit" at bounding box center [745, 106] width 42 height 21
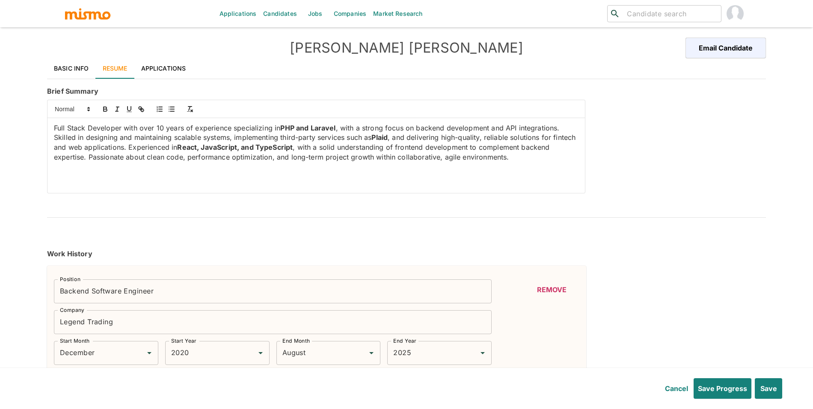
type input "December"
type input "2020"
type input "August"
type input "2025"
type input "March"
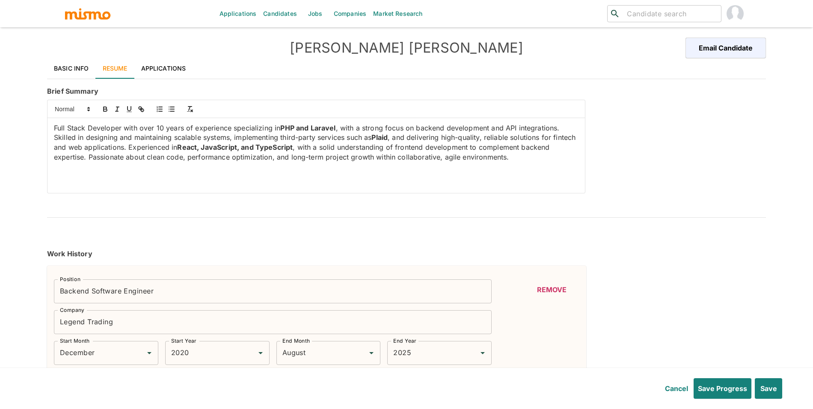
type input "2019"
type input "December"
type input "2020"
type input "June"
type input "2016"
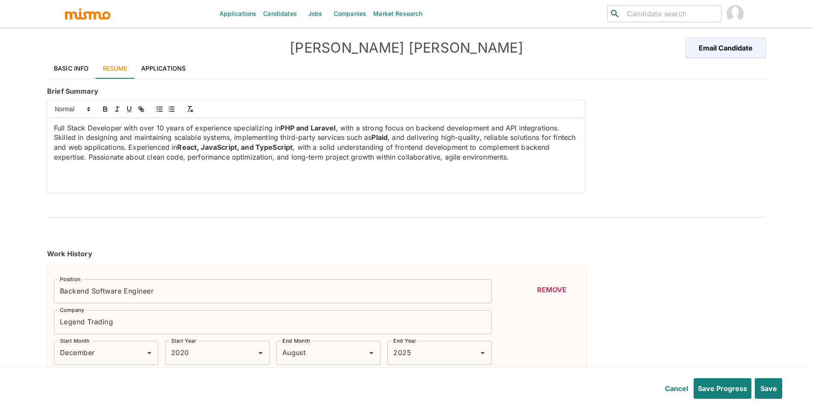
type input "March"
type input "2019"
type input "January"
type input "2013"
type input "June"
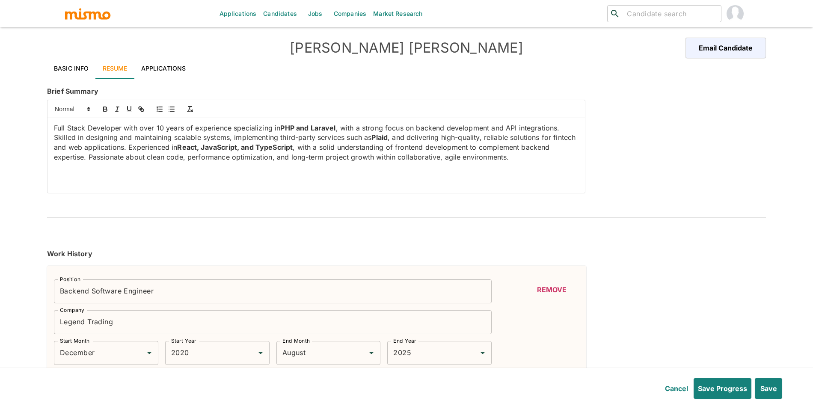
type input "2016"
type input "February"
type input "2012"
type input "July"
type input "2015"
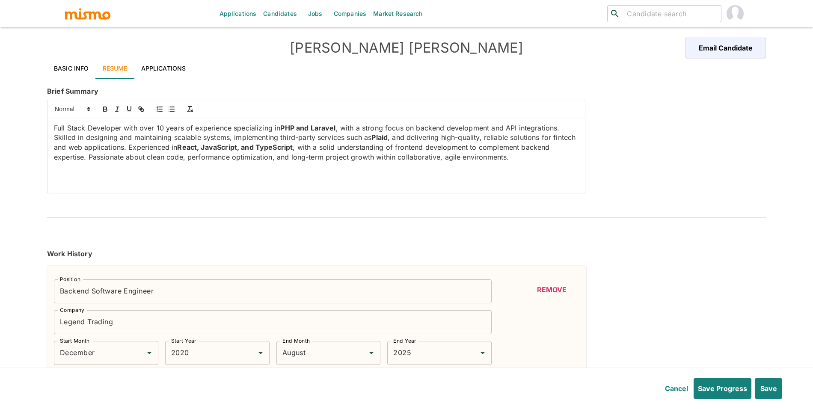
type input "API"
type input "Expert"
type input "10+"
type input "PHP"
type input "Expert"
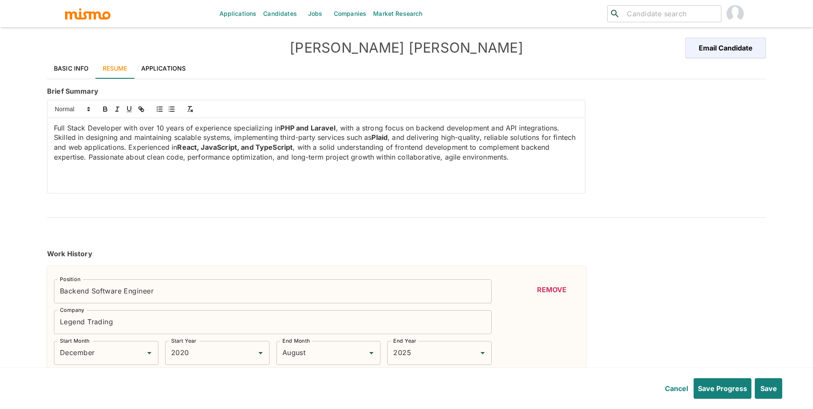
type input "10+"
type input "LINUX"
type input "Expert"
type input "10+"
type input "JavaScript"
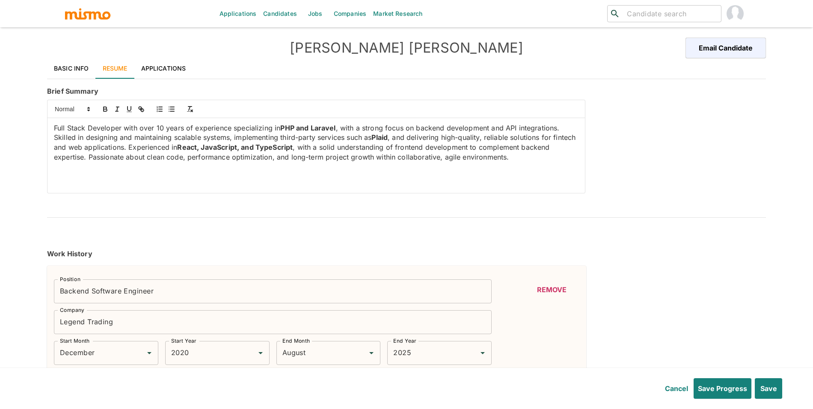
type input "Expert"
type input "10+"
type input "Laravel"
type input "Expert"
type input "9"
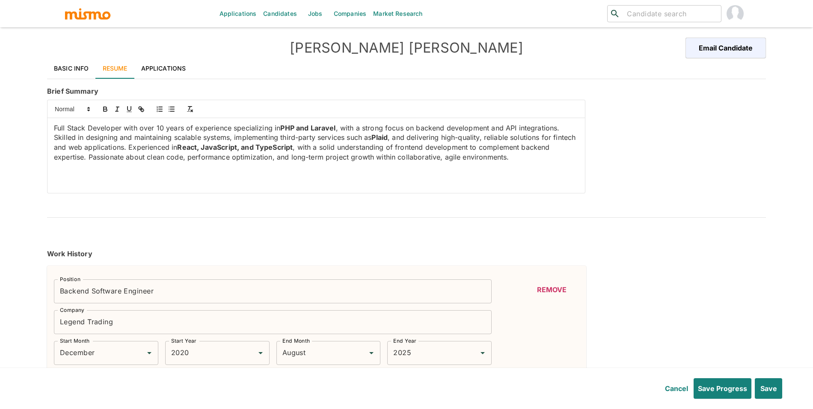
type input "JIRA"
type input "Expert"
type input "6"
type input "Confluence"
type input "Expert"
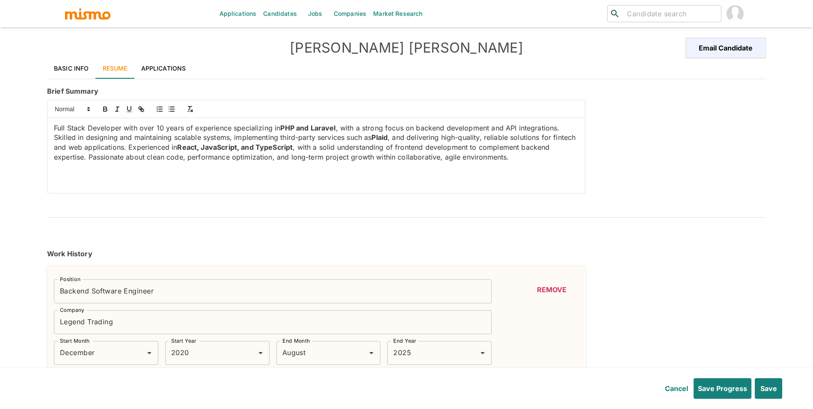
type input "6"
type input "CSS"
type input "Expert"
type input "6"
type input "ANDROID"
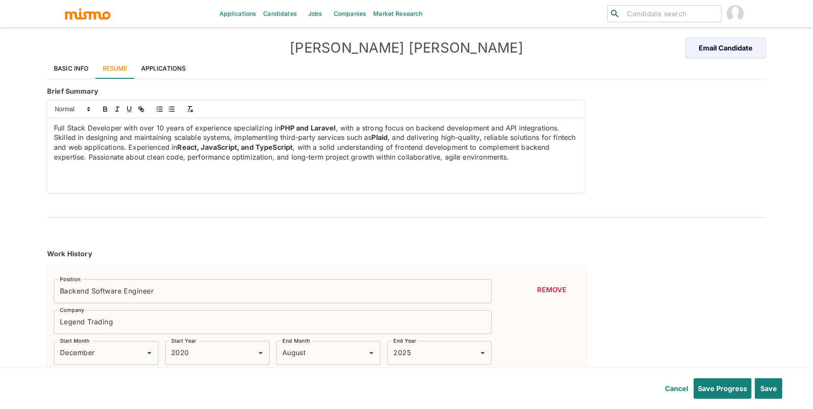
type input "Expert"
type input "6"
type input "Docker"
type input "Expert"
type input "4"
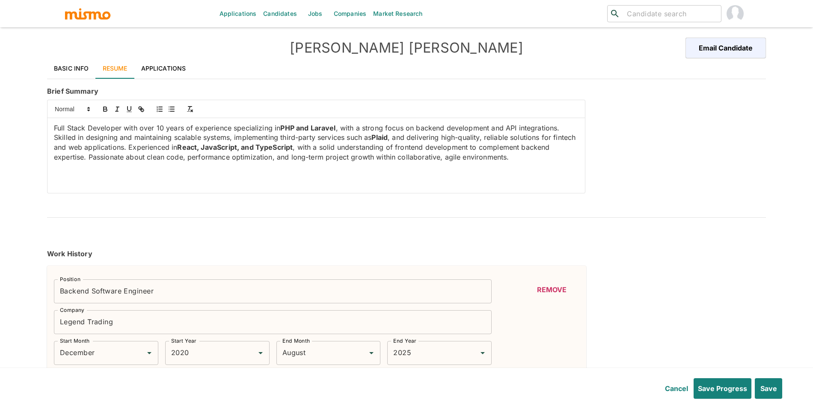
type input "AWS"
type input "Expert"
type input "4"
type input "Amazon Web Services"
type input "Expert"
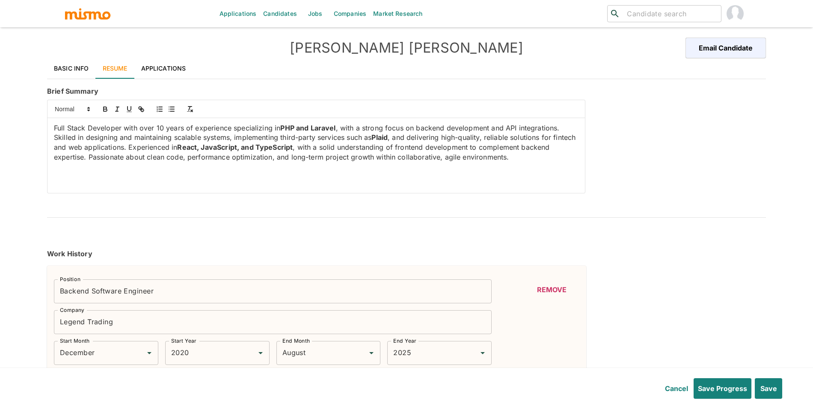
type input "4"
type input "MySQL"
type input "Expert"
type input "4"
type input "Data Analysis"
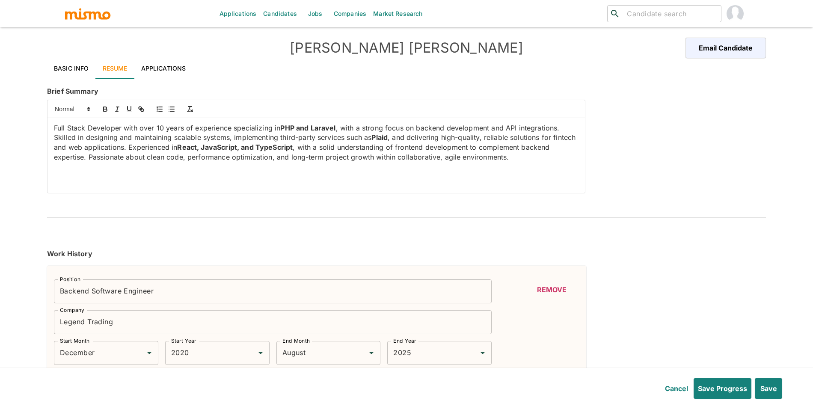
type input "Expert"
type input "4"
type input "HTML"
type input "Expert"
type input "4"
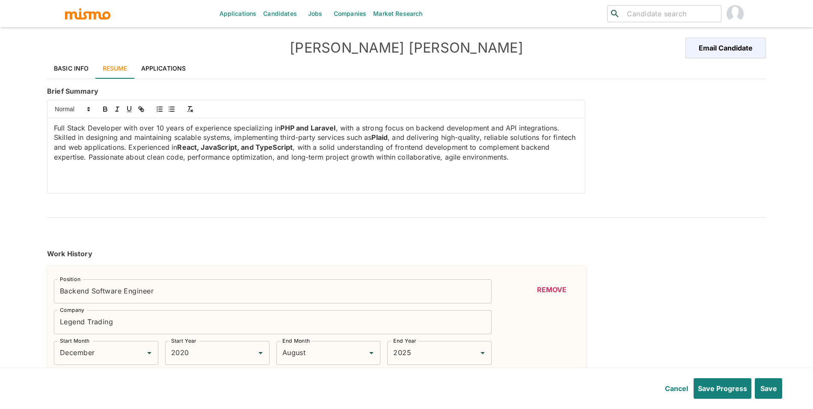
type input "DEV OPS"
type input "Expert"
type input "4"
type input "Devops"
type input "Expert"
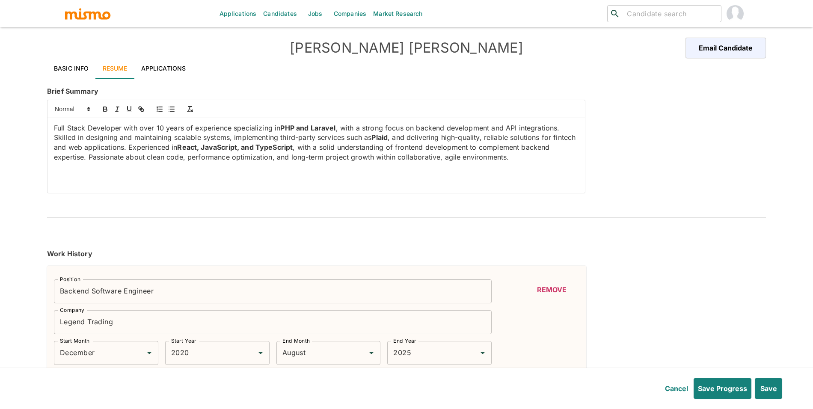
type input "4"
type input "GitHub"
type input "Expert"
type input "4"
type input "APACHE"
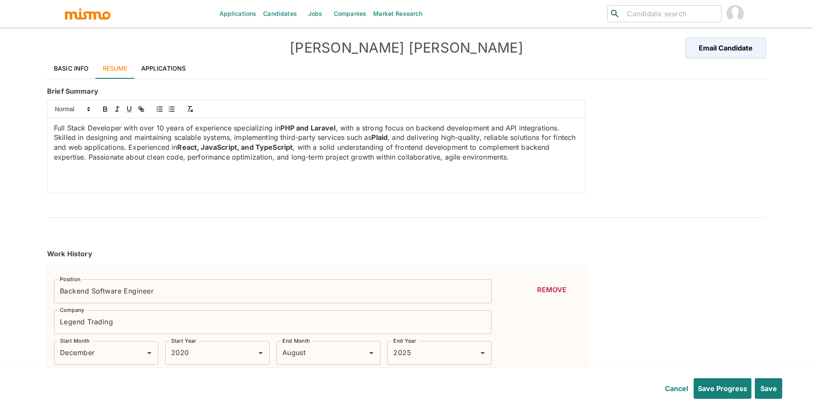
type input "Intermediate"
type input "3"
type input "Python"
type input "Intermediate"
type input "3"
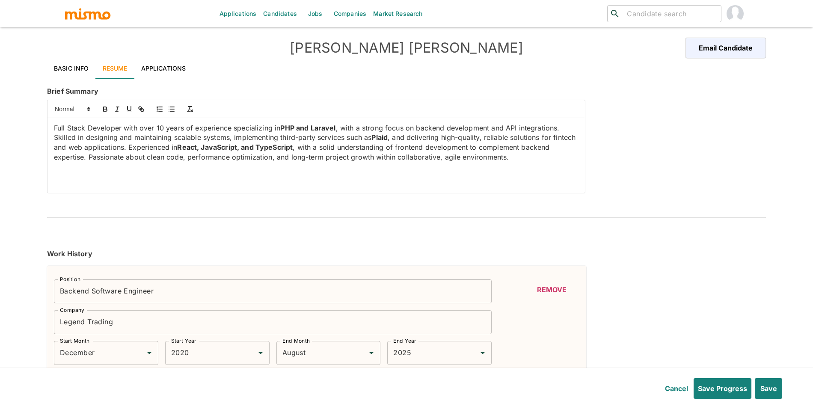
type input "Django"
type input "Intermediate"
type input "3"
type input "Zendesk"
type input "Intermediate"
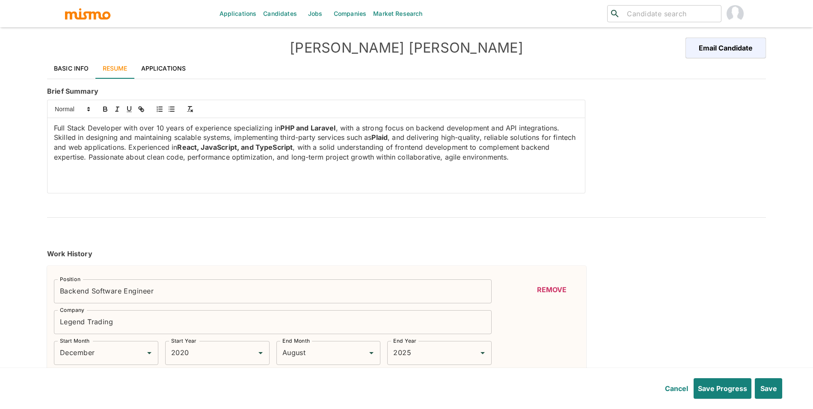
type input "2"
type input "IOS"
type input "Intermediate"
type input "2"
type input "Bootstrap"
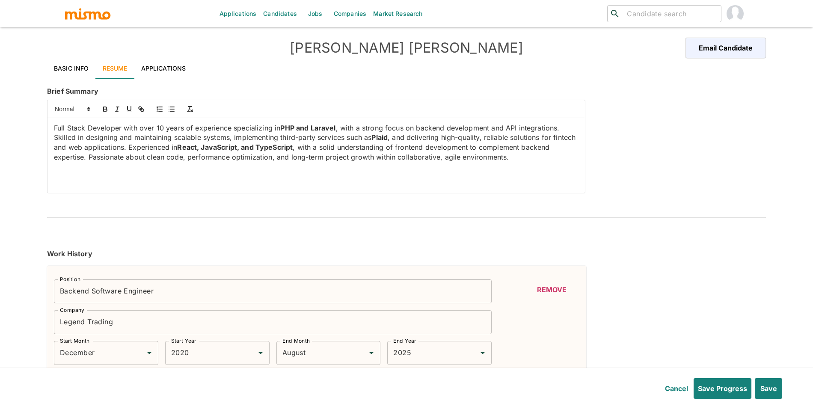
type input "Intermediate"
type input "2"
type input "Redux"
type input "Intermediate"
type input "2"
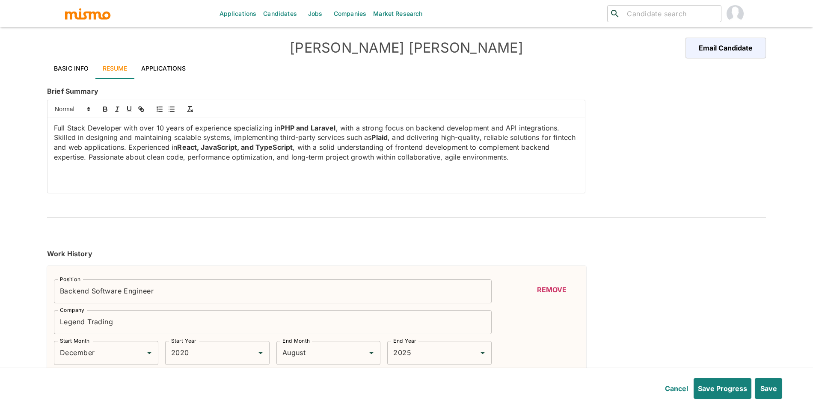
type input "Firebase"
type input "Intermediate"
type input "2"
type input "jQuery"
type input "Intermediate"
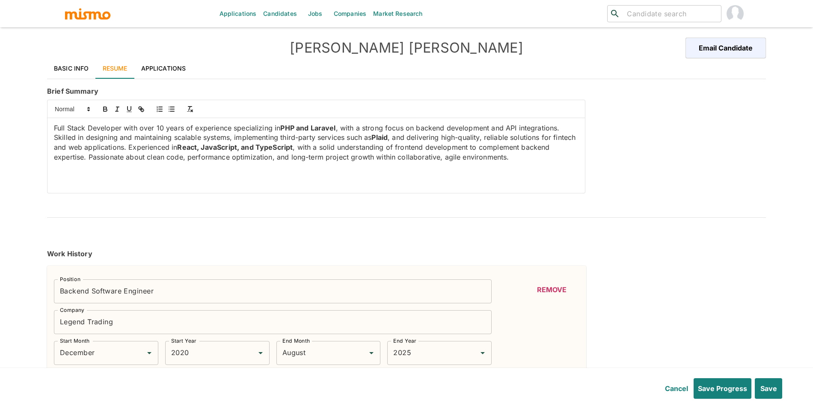
type input "2"
type input "ReactJS"
type input "Intermediate"
type input "2"
type input "React"
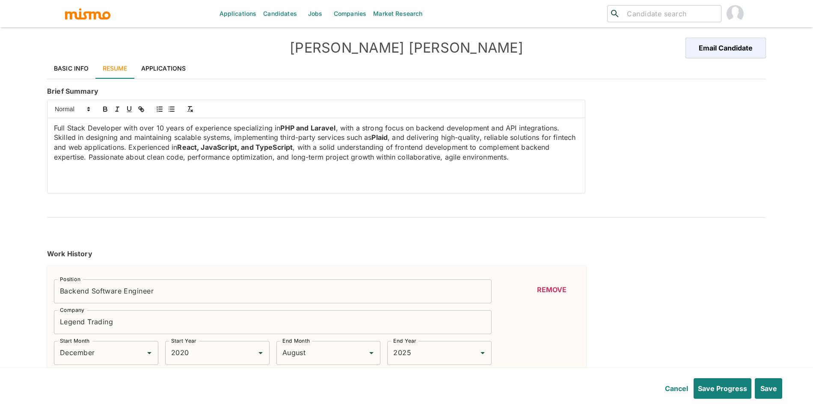
type input "Intermediate"
type input "2"
type input "SQL"
type input "Beginner"
type input "1"
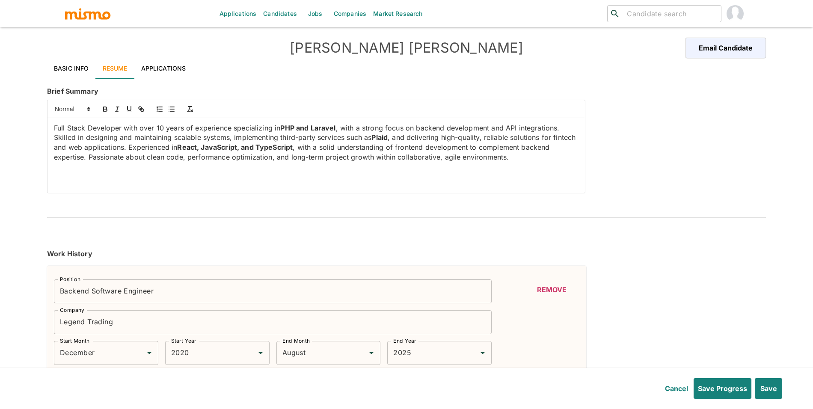
type input "PostgreSQL"
type input "Beginner"
type input "1"
type input "Git"
type input "Beginner"
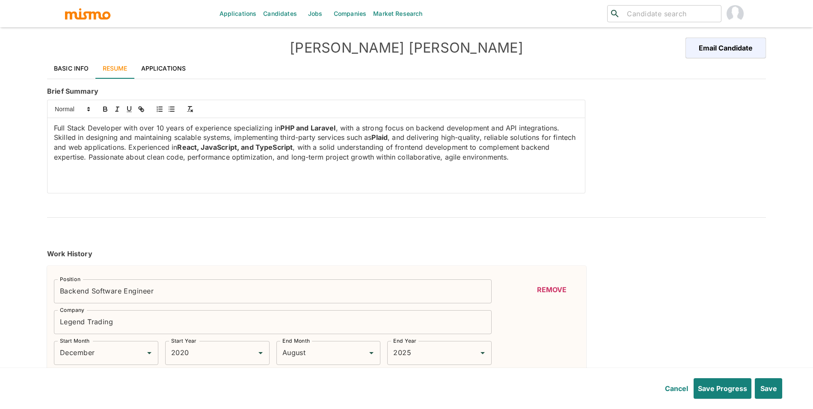
type input "1"
type input "Sass"
type input "Beginner"
type input "1"
type input "Express.js"
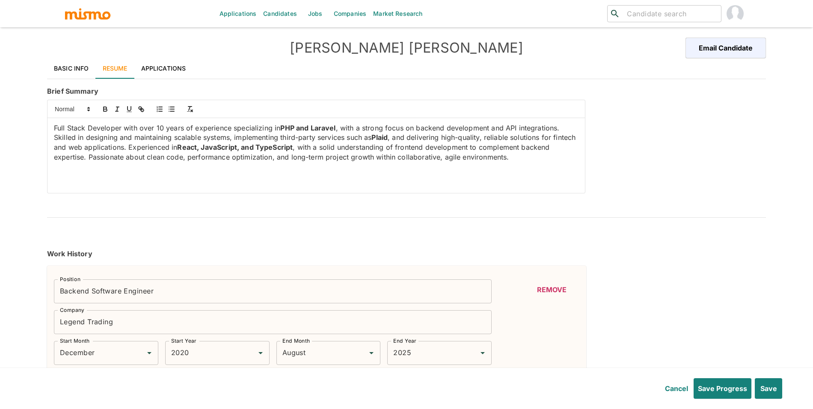
type input "Beginner"
type input "1"
type input "Elixir"
type input "Beginner"
type input "1"
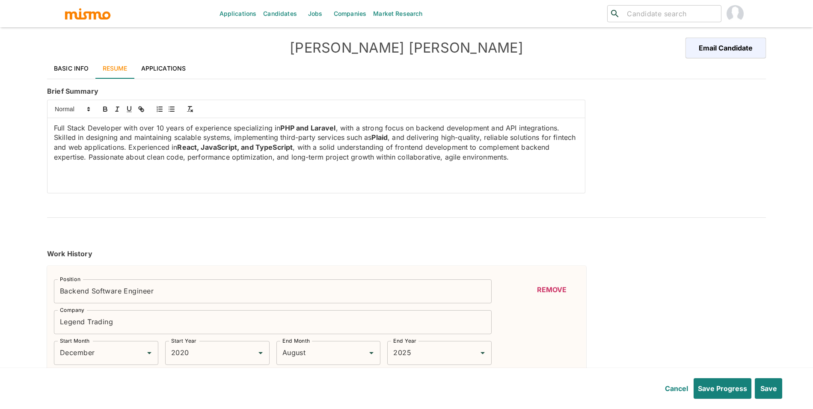
type input "AngularJS"
type input "Beginner"
type input "1"
type input "C#"
type input "Beginner"
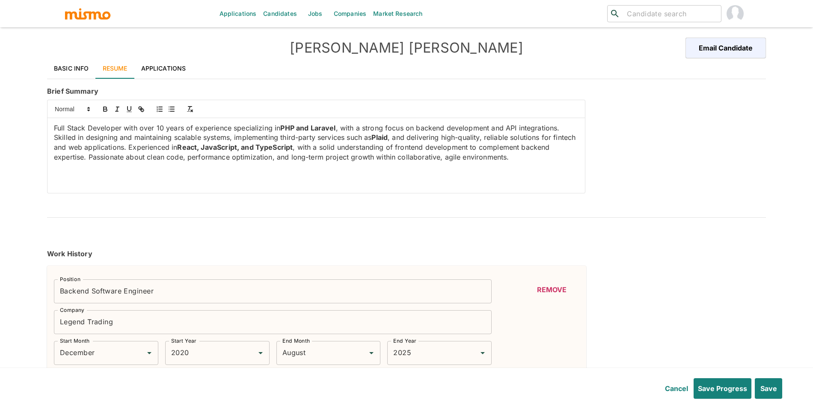
type input "1"
type input "USER INTERFACE"
type input "Beginner"
type input "1"
type input "REST"
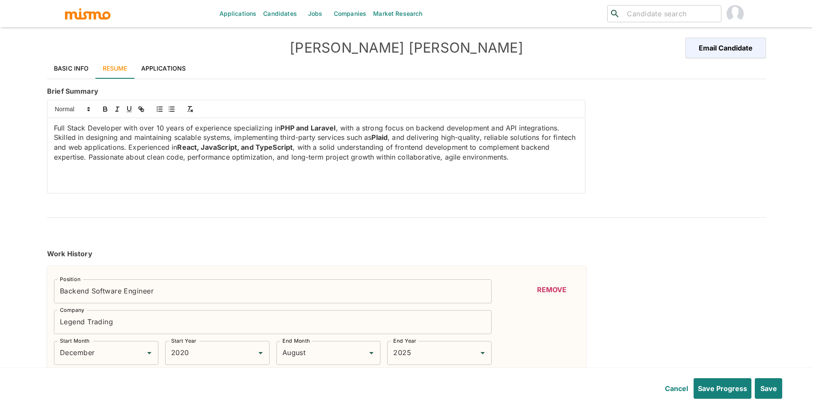
type input "Beginner"
type input "1"
type input "Unity"
type input "Beginner"
type input "1"
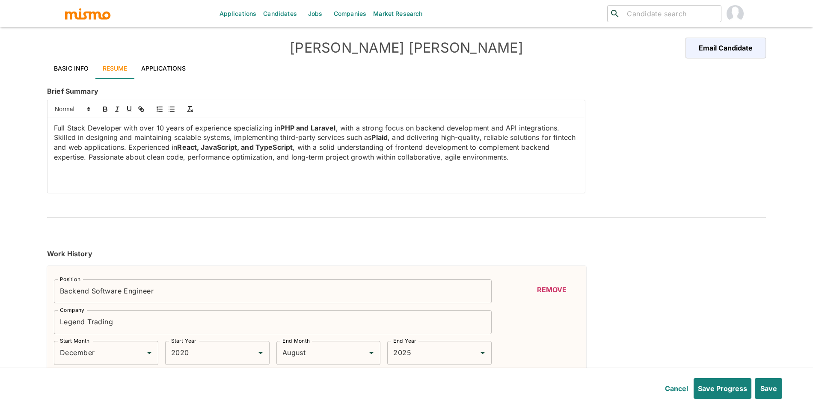
type input "Java"
type input "Beginner"
type input "1"
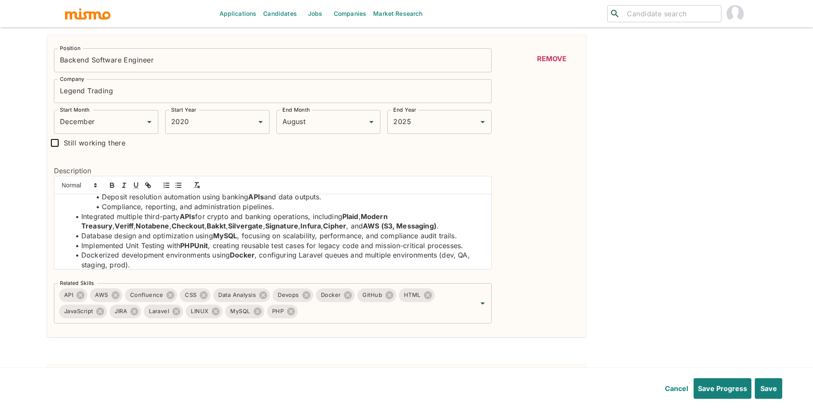
scroll to position [57, 0]
click at [421, 312] on input "Related Skills" at bounding box center [381, 311] width 165 height 16
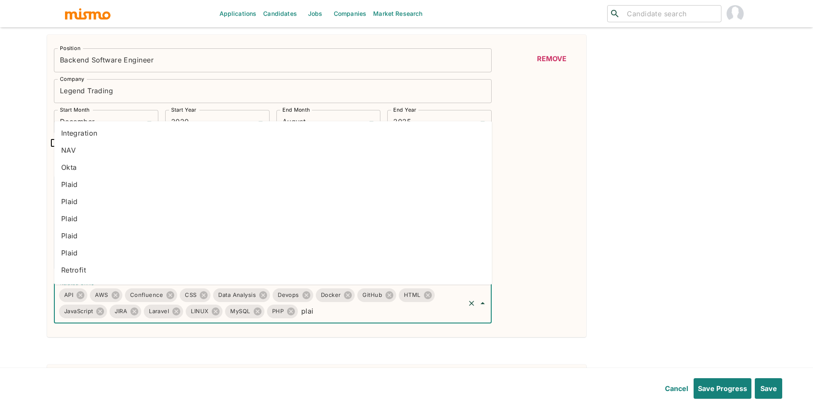
type input "plaid"
click at [171, 177] on li "Plaid" at bounding box center [272, 184] width 437 height 17
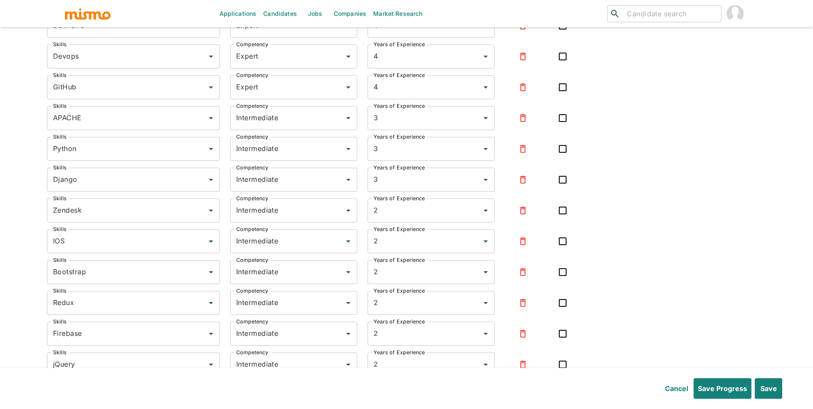
scroll to position [2420, 0]
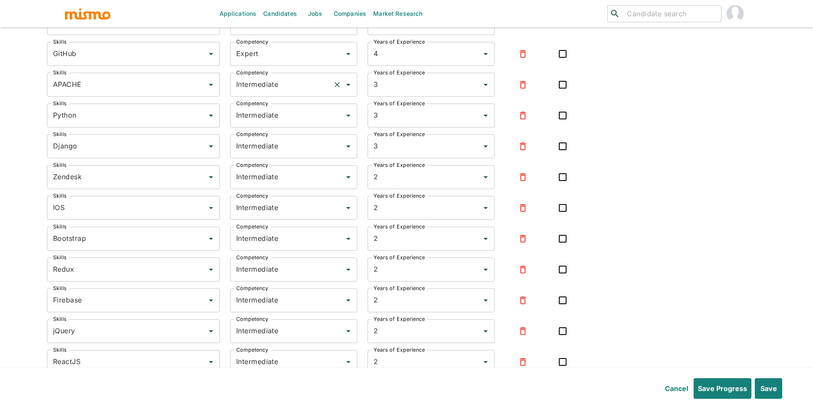
click at [282, 92] on input "Intermediate" at bounding box center [281, 85] width 95 height 16
click at [273, 130] on li "Expert" at bounding box center [293, 129] width 127 height 17
type input "Expert"
click at [281, 124] on input "Intermediate" at bounding box center [281, 115] width 95 height 16
click at [277, 157] on li "Expert" at bounding box center [293, 160] width 127 height 17
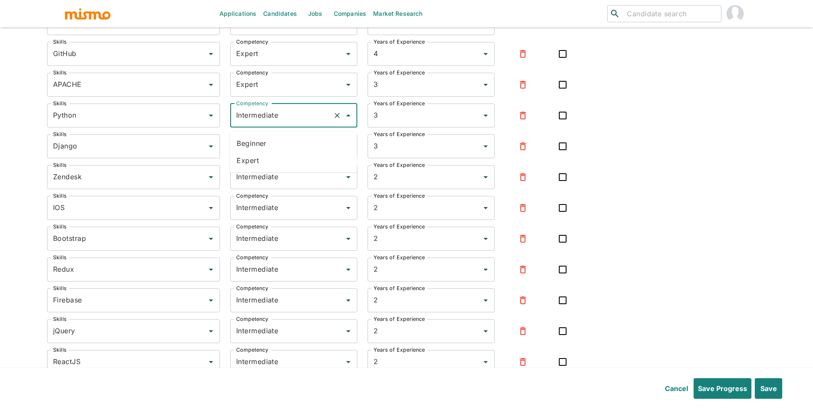
type input "Expert"
click at [280, 147] on input "Intermediate" at bounding box center [281, 146] width 95 height 16
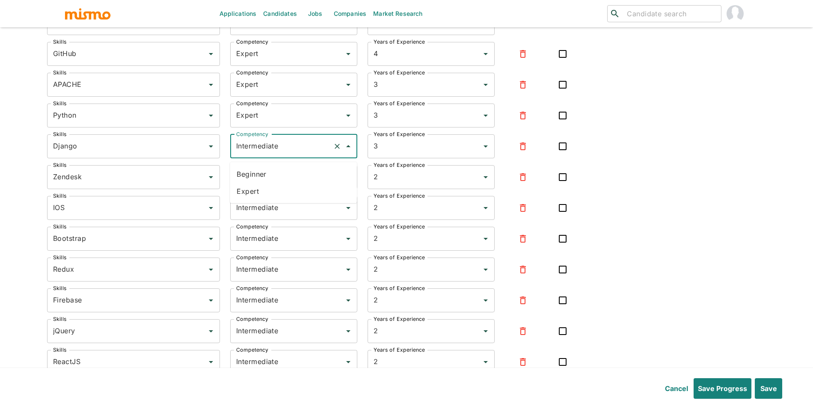
click at [275, 193] on li "Expert" at bounding box center [293, 191] width 127 height 17
type input "Expert"
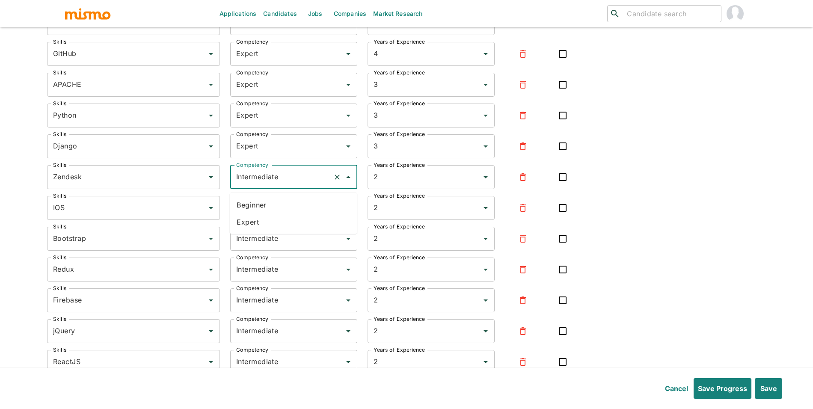
click at [284, 183] on input "Intermediate" at bounding box center [281, 177] width 95 height 16
click at [282, 215] on li "Expert" at bounding box center [293, 221] width 127 height 17
type input "Expert"
click at [286, 214] on input "Intermediate" at bounding box center [281, 208] width 95 height 16
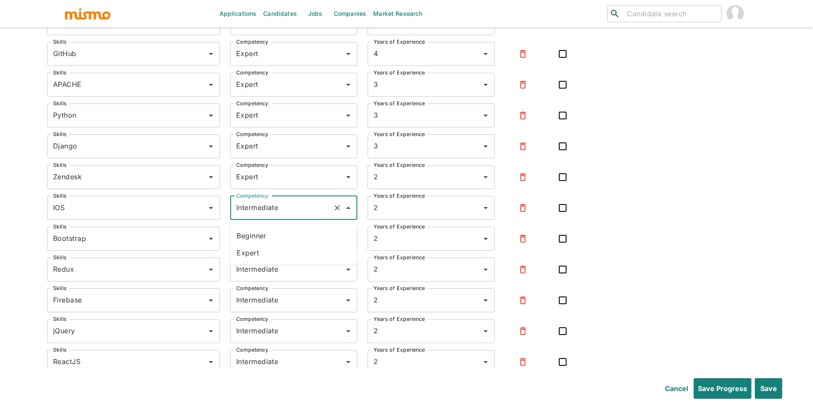
click at [287, 251] on li "Expert" at bounding box center [293, 252] width 127 height 17
type input "Expert"
click at [292, 239] on input "Intermediate" at bounding box center [281, 238] width 95 height 16
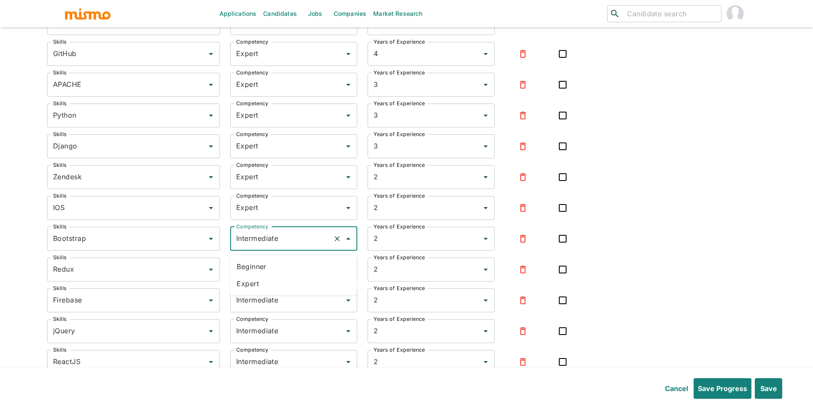
click at [290, 276] on li "Expert" at bounding box center [293, 283] width 127 height 17
type input "Expert"
click at [295, 274] on input "Intermediate" at bounding box center [281, 269] width 95 height 16
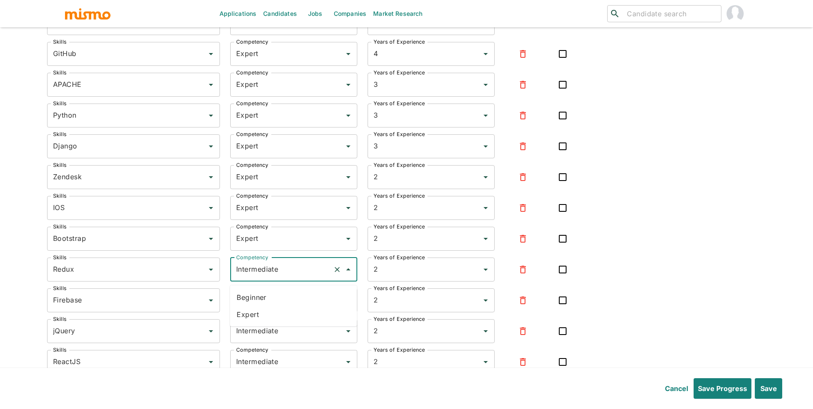
click at [287, 316] on li "Expert" at bounding box center [293, 314] width 127 height 17
type input "Expert"
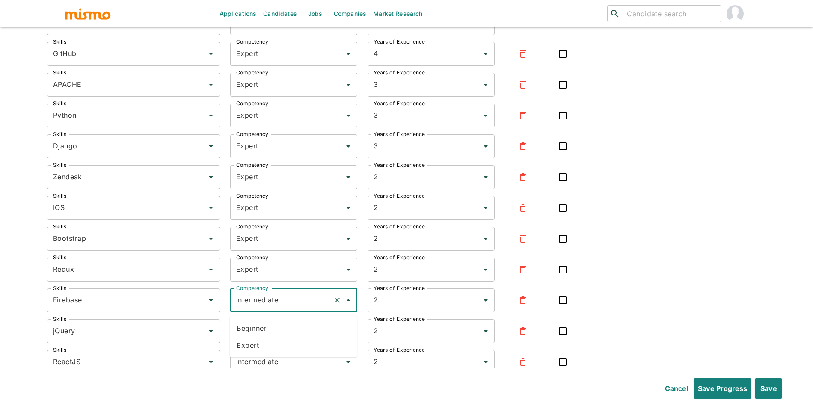
click at [297, 300] on input "Intermediate" at bounding box center [281, 300] width 95 height 16
click at [286, 343] on li "Expert" at bounding box center [293, 345] width 127 height 17
type input "Expert"
drag, startPoint x: 298, startPoint y: 333, endPoint x: 298, endPoint y: 344, distance: 11.2
click at [298, 334] on input "Intermediate" at bounding box center [281, 331] width 95 height 16
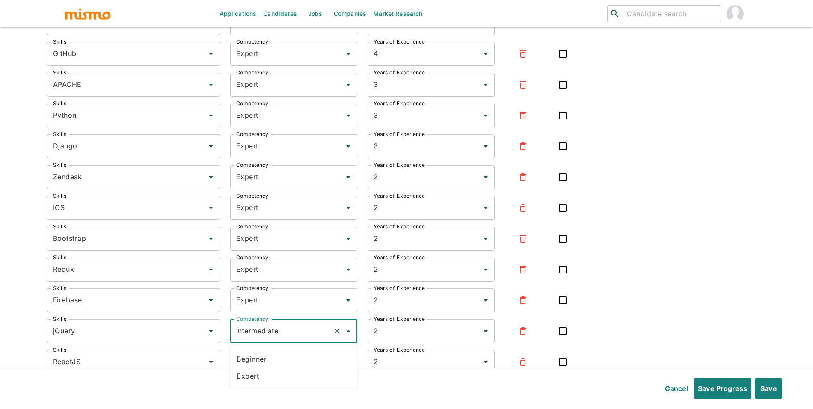
click at [293, 376] on li "Expert" at bounding box center [293, 375] width 127 height 17
type input "Expert"
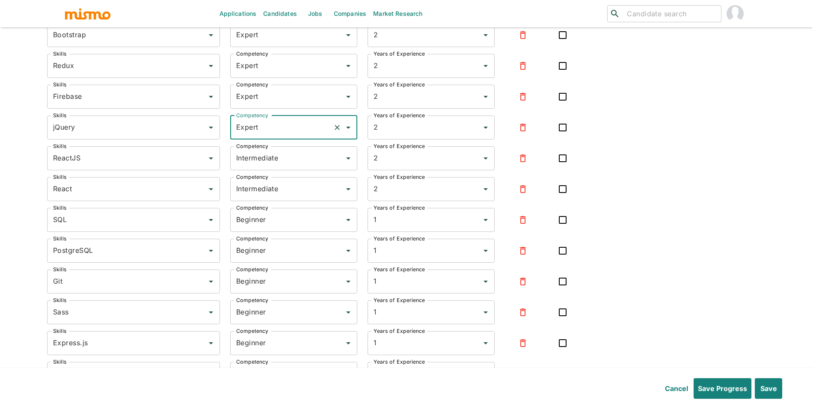
scroll to position [2633, 0]
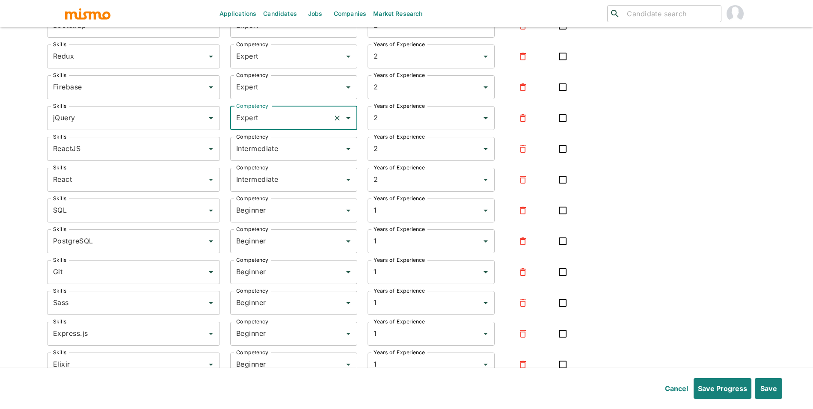
click at [512, 151] on button "button" at bounding box center [522, 149] width 21 height 21
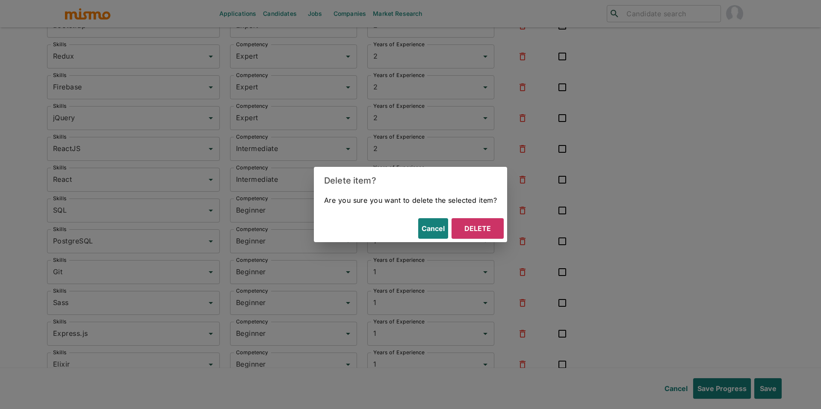
click at [487, 215] on div "Cancel Delete" at bounding box center [410, 228] width 193 height 27
click at [486, 225] on button "Delete" at bounding box center [478, 228] width 52 height 21
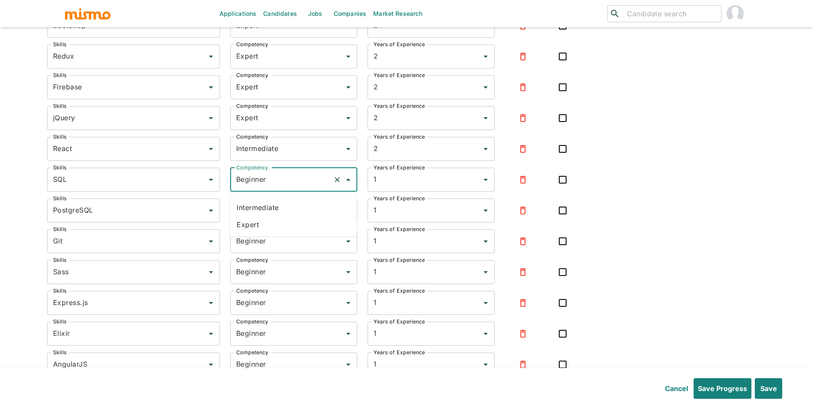
click at [263, 181] on input "Beginner" at bounding box center [281, 179] width 95 height 16
click at [257, 223] on li "Expert" at bounding box center [293, 224] width 127 height 17
type input "Expert"
click at [266, 215] on input "Beginner" at bounding box center [281, 210] width 95 height 16
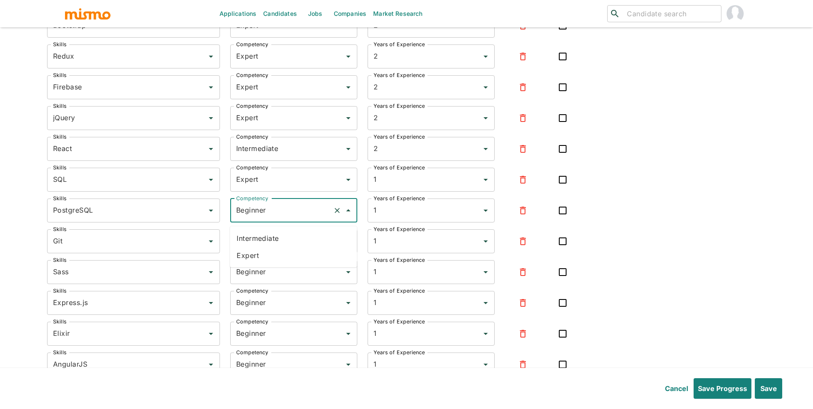
click at [257, 252] on li "Expert" at bounding box center [293, 255] width 127 height 17
type input "Expert"
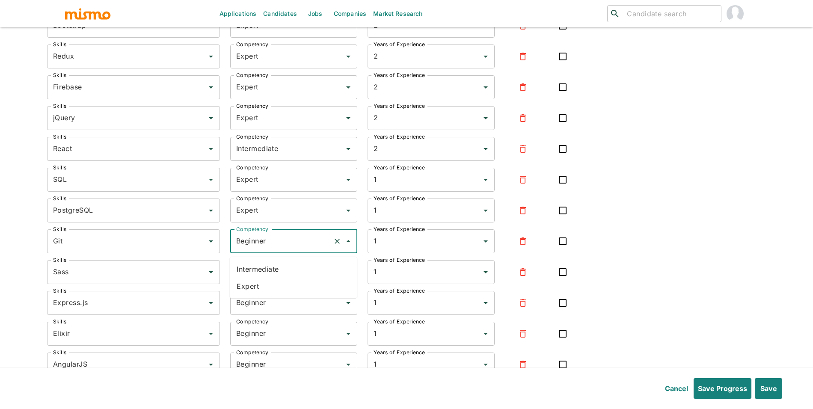
click at [267, 249] on input "Beginner" at bounding box center [281, 241] width 95 height 16
click at [266, 283] on li "Expert" at bounding box center [293, 286] width 127 height 17
type input "Expert"
click at [281, 280] on input "Beginner" at bounding box center [281, 272] width 95 height 16
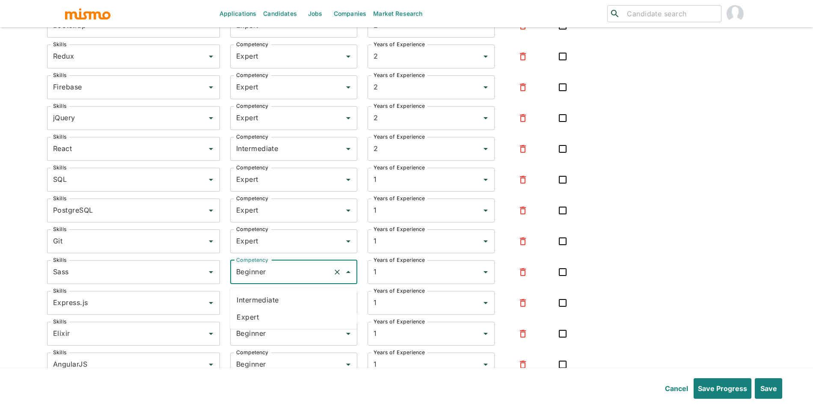
click at [270, 322] on li "Expert" at bounding box center [293, 316] width 127 height 17
type input "Expert"
click at [278, 309] on input "Beginner" at bounding box center [281, 303] width 95 height 16
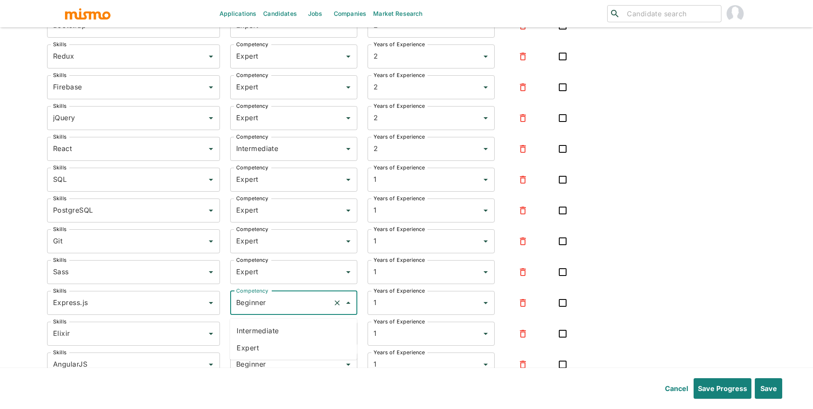
click at [260, 352] on li "Expert" at bounding box center [293, 347] width 127 height 17
type input "Expert"
click at [270, 341] on input "Beginner" at bounding box center [281, 333] width 95 height 16
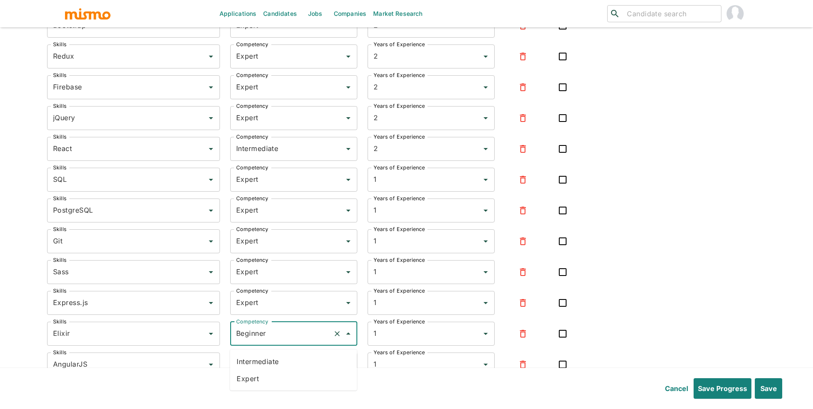
click at [524, 336] on icon "button" at bounding box center [522, 333] width 10 height 10
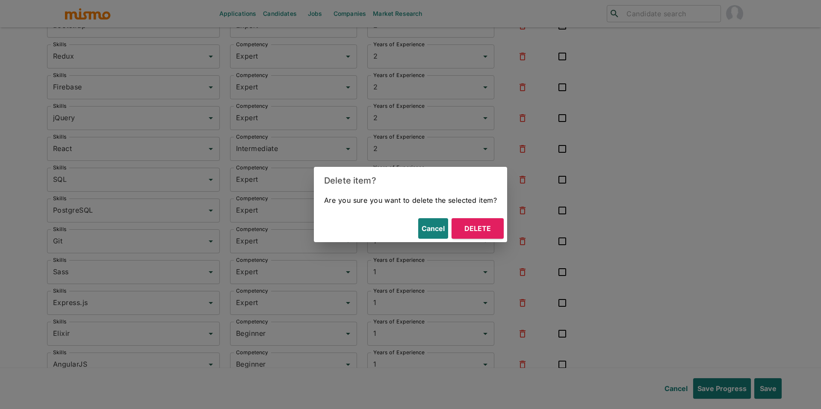
click at [490, 227] on button "Delete" at bounding box center [478, 228] width 52 height 21
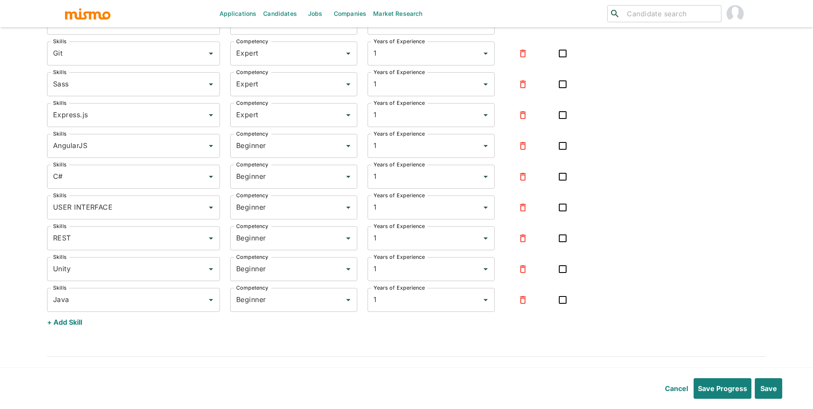
scroll to position [2850, 0]
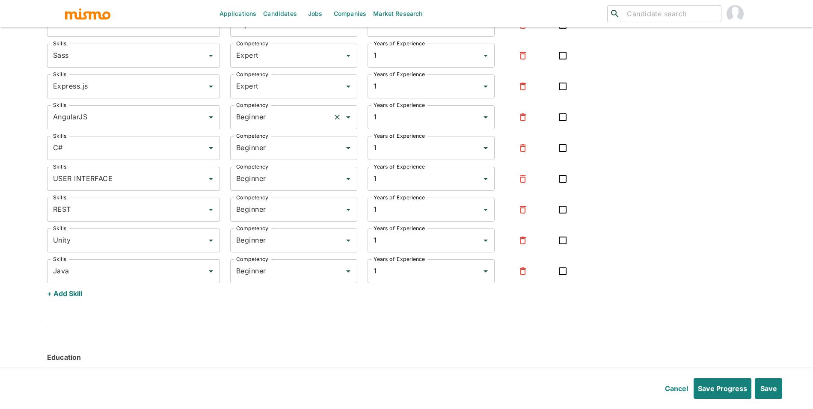
click at [249, 125] on input "Beginner" at bounding box center [281, 117] width 95 height 16
click at [258, 171] on ul "Intermediate Expert" at bounding box center [293, 153] width 127 height 41
click at [261, 162] on li "Expert" at bounding box center [293, 162] width 127 height 17
type input "Expert"
click at [278, 149] on input "Beginner" at bounding box center [281, 148] width 95 height 16
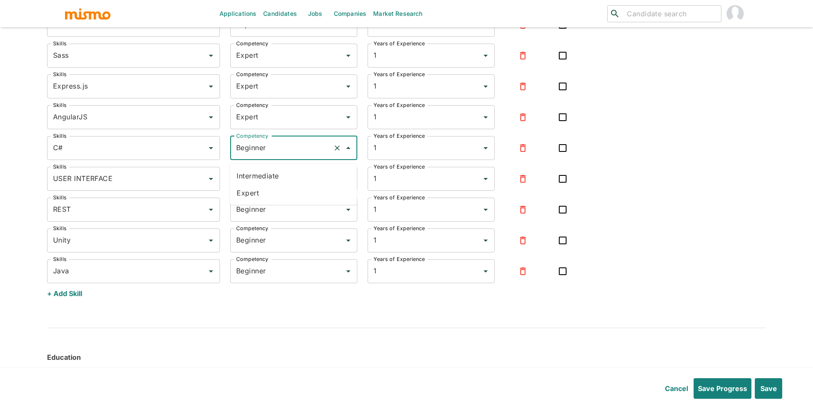
click at [271, 192] on li "Expert" at bounding box center [293, 192] width 127 height 17
type input "Expert"
click at [274, 185] on input "Beginner" at bounding box center [281, 179] width 95 height 16
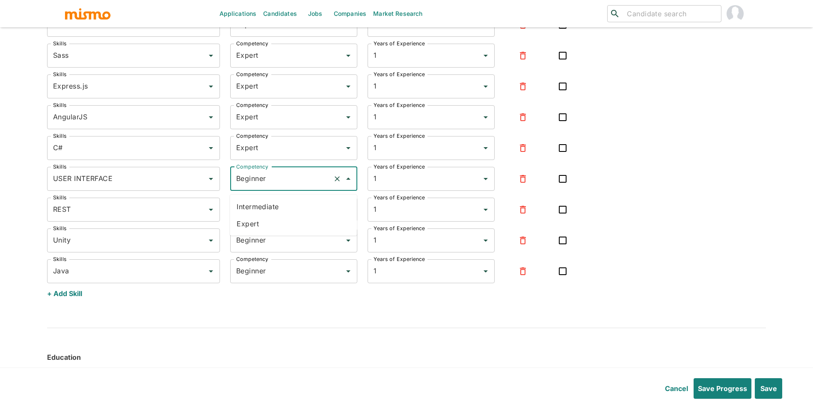
click at [269, 221] on li "Expert" at bounding box center [293, 223] width 127 height 17
type input "Expert"
click at [272, 218] on input "Beginner" at bounding box center [281, 209] width 95 height 16
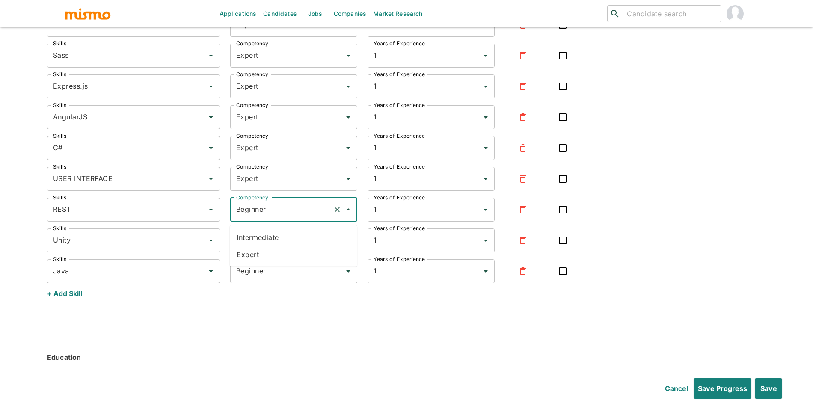
click at [263, 251] on li "Expert" at bounding box center [293, 254] width 127 height 17
type input "Expert"
click at [272, 245] on input "Beginner" at bounding box center [281, 240] width 95 height 16
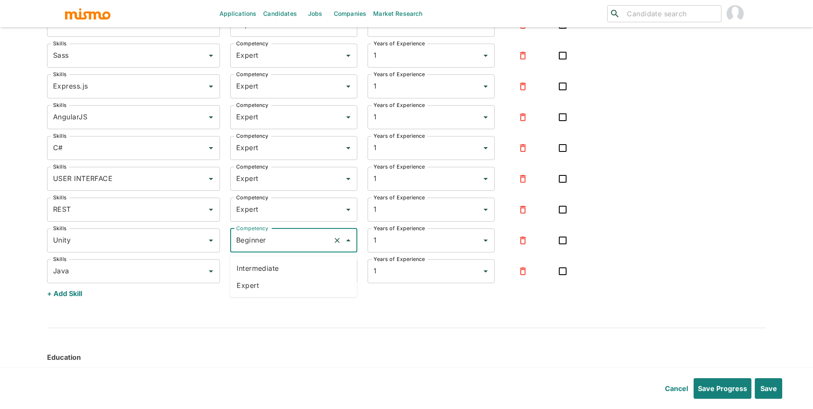
click at [269, 277] on li "Expert" at bounding box center [293, 285] width 127 height 17
type input "Expert"
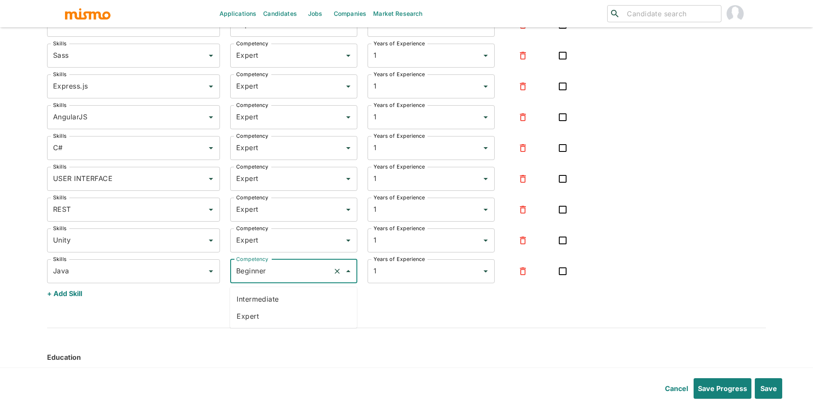
click at [273, 277] on input "Beginner" at bounding box center [281, 271] width 95 height 16
click at [269, 316] on li "Expert" at bounding box center [293, 315] width 127 height 17
type input "Expert"
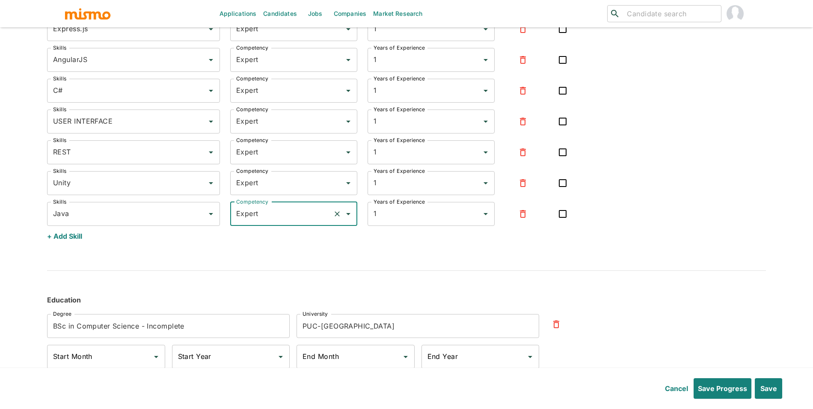
scroll to position [2955, 0]
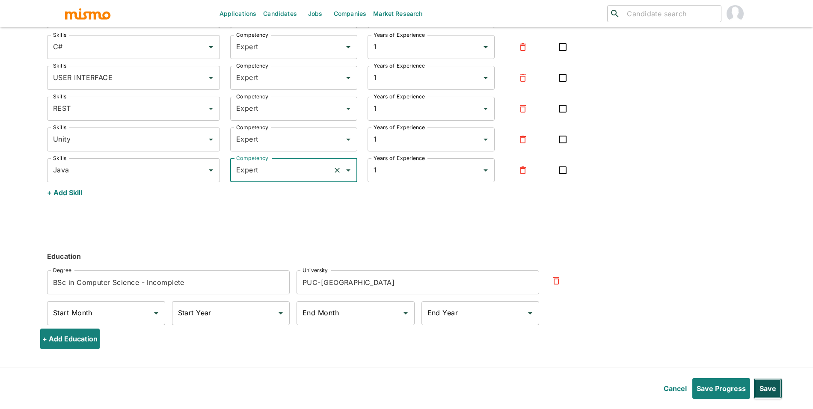
click at [779, 384] on button "Save" at bounding box center [767, 388] width 29 height 21
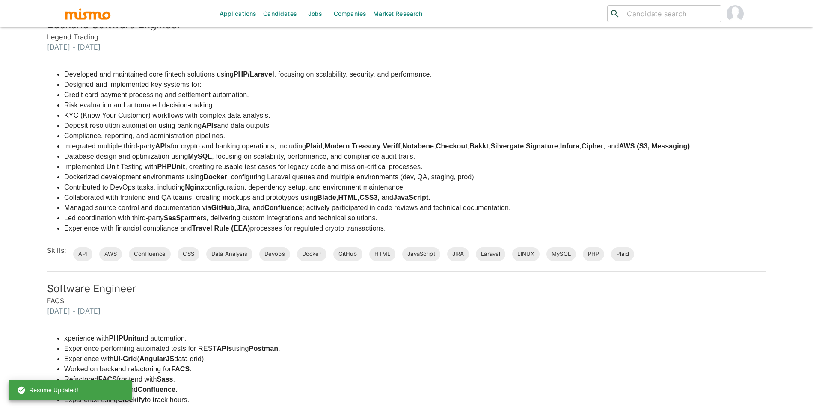
scroll to position [0, 0]
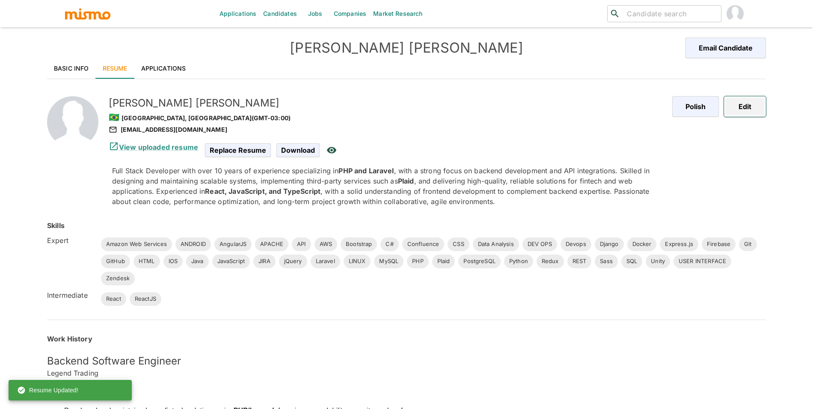
click at [759, 105] on button "Edit" at bounding box center [745, 106] width 42 height 21
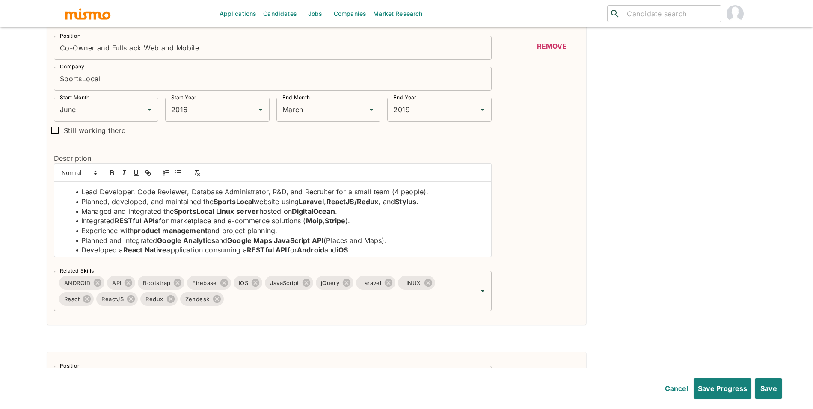
scroll to position [62, 0]
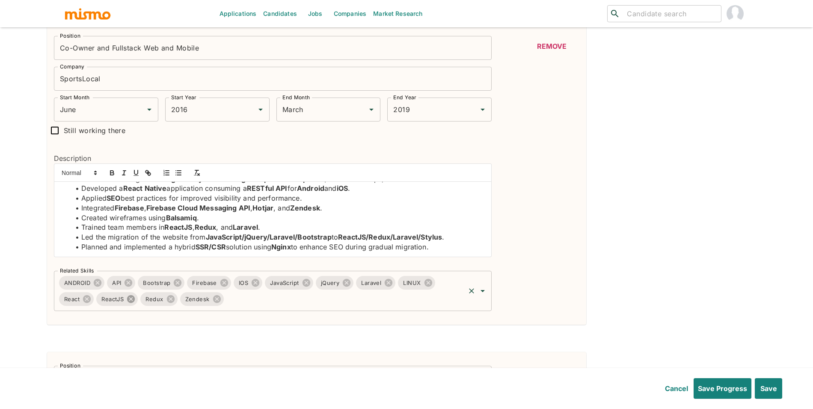
click at [131, 301] on icon at bounding box center [130, 298] width 9 height 9
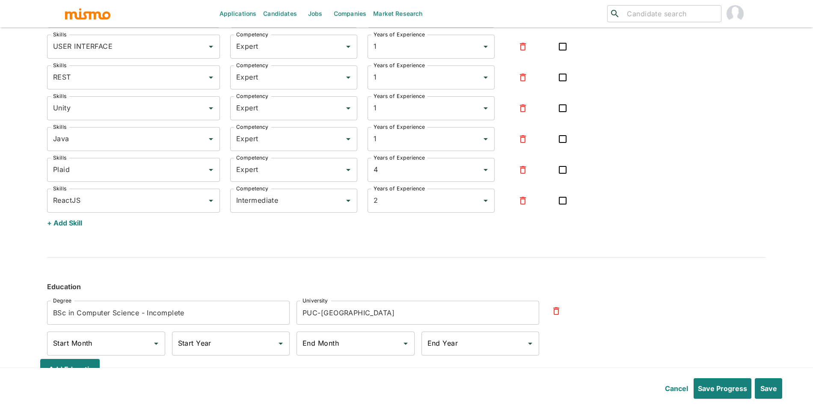
click at [523, 204] on icon "button" at bounding box center [522, 200] width 10 height 10
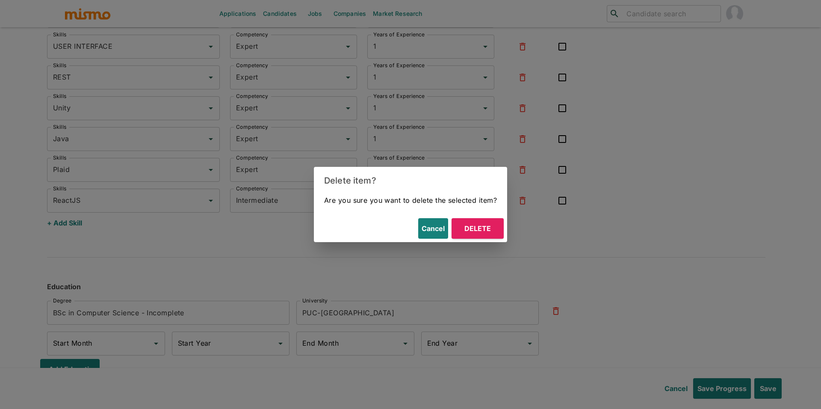
click at [483, 234] on button "Delete" at bounding box center [478, 228] width 52 height 21
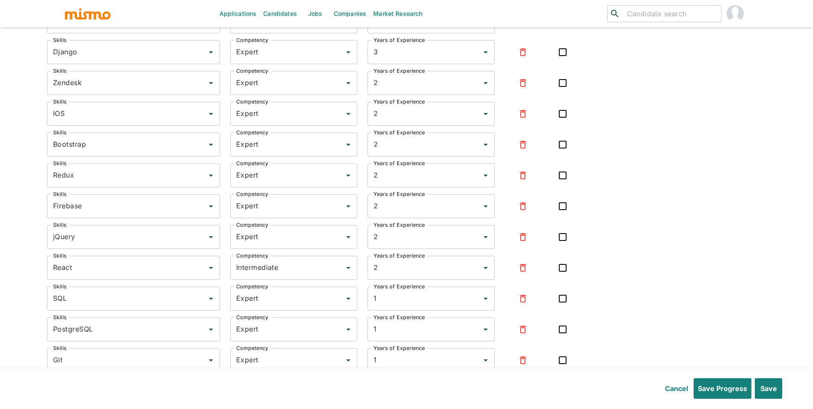
scroll to position [2505, 0]
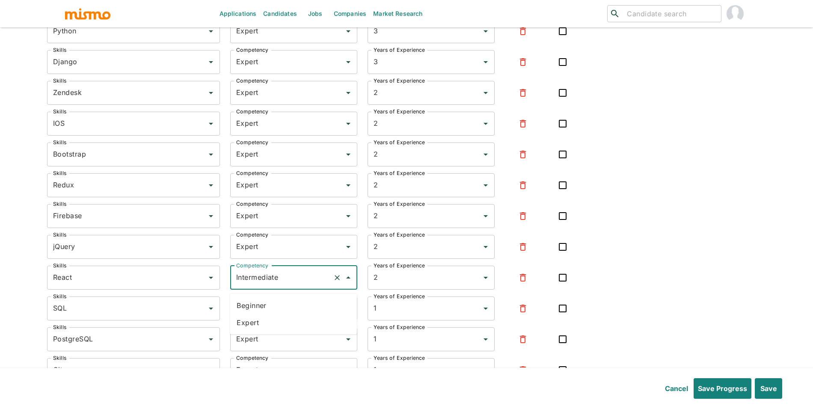
click at [280, 277] on input "Intermediate" at bounding box center [281, 277] width 95 height 16
click at [270, 322] on li "Expert" at bounding box center [293, 322] width 127 height 17
type input "Expert"
click at [781, 384] on button "Save" at bounding box center [767, 388] width 29 height 21
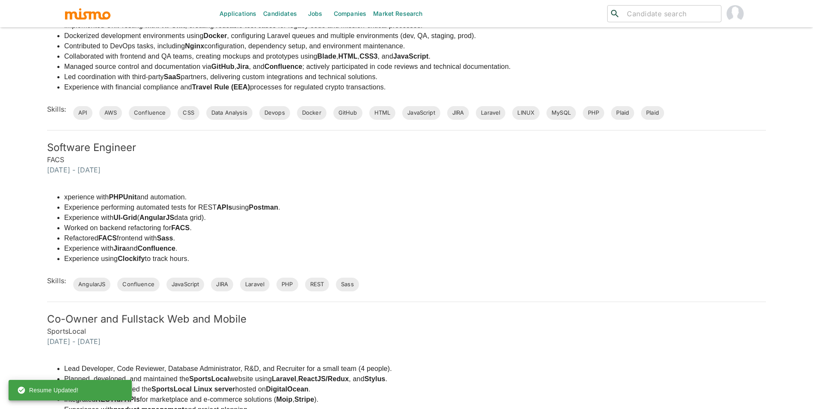
scroll to position [0, 0]
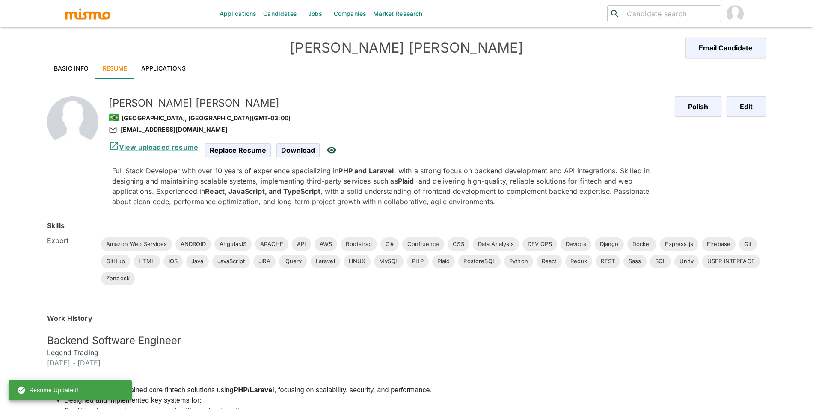
click at [174, 69] on link "Applications" at bounding box center [163, 68] width 59 height 21
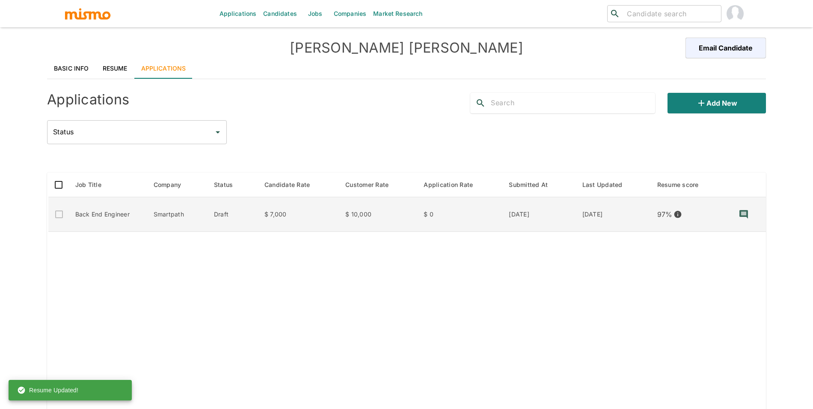
click at [439, 212] on td "$ 0" at bounding box center [459, 214] width 85 height 35
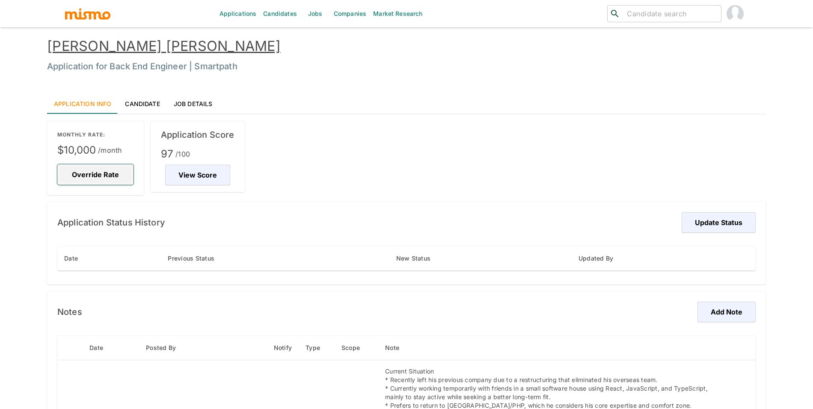
click at [104, 173] on button "Override Rate" at bounding box center [95, 174] width 76 height 21
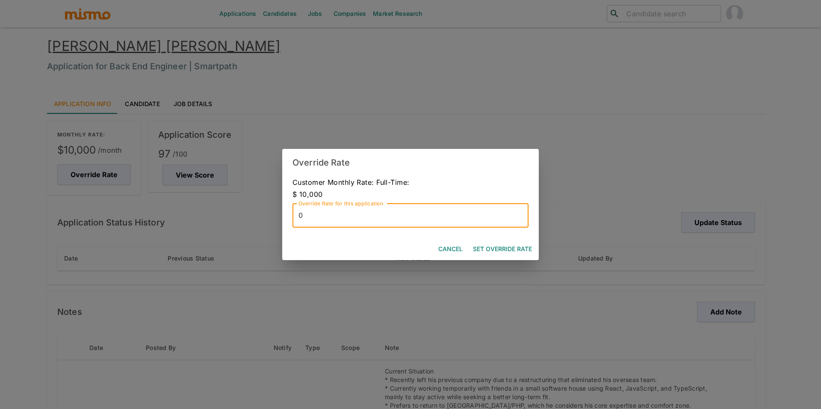
click at [425, 222] on input "0" at bounding box center [411, 216] width 236 height 24
type input "10000"
click at [519, 256] on button "Set Override Rate" at bounding box center [503, 249] width 66 height 16
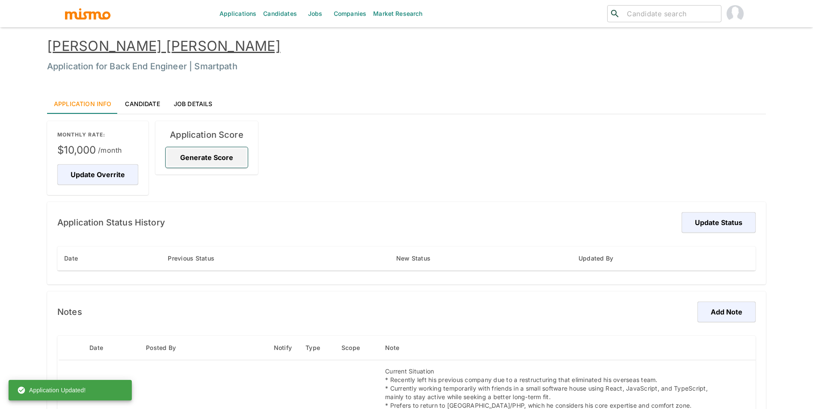
click at [189, 160] on button "Generate Score" at bounding box center [206, 157] width 82 height 21
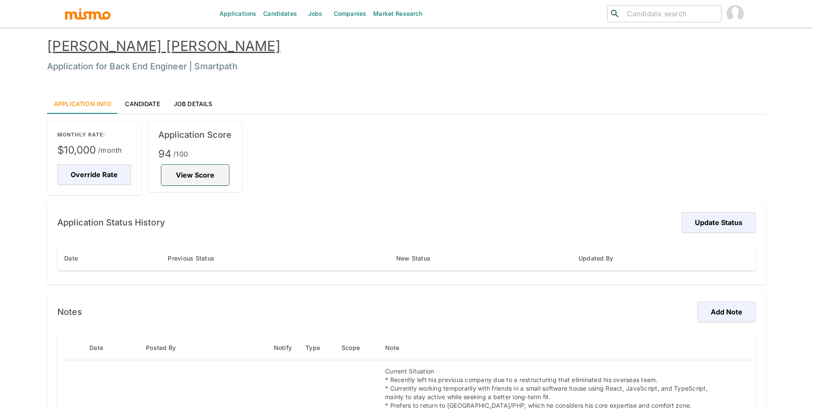
click at [198, 166] on button "View Score" at bounding box center [195, 175] width 68 height 21
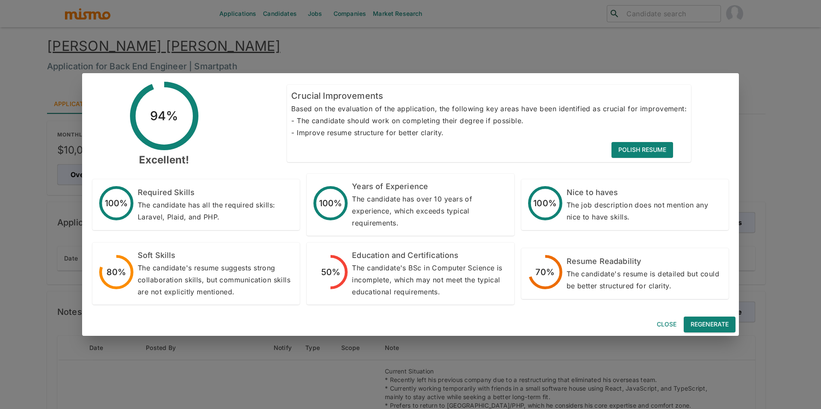
click at [709, 324] on button "Regenerate" at bounding box center [710, 324] width 52 height 16
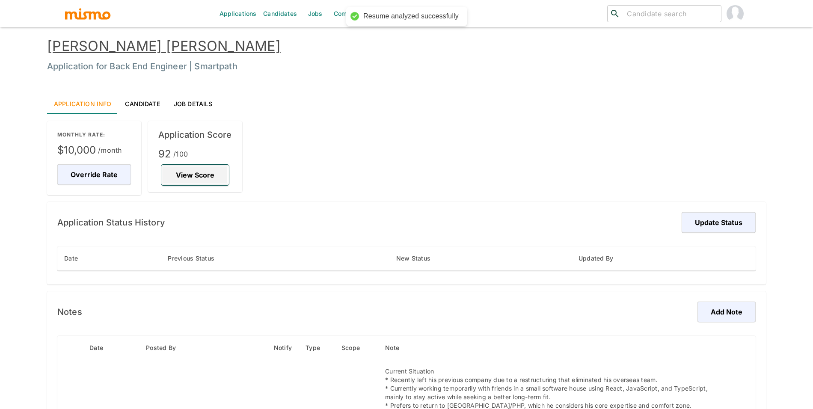
click at [178, 178] on button "View Score" at bounding box center [195, 175] width 68 height 21
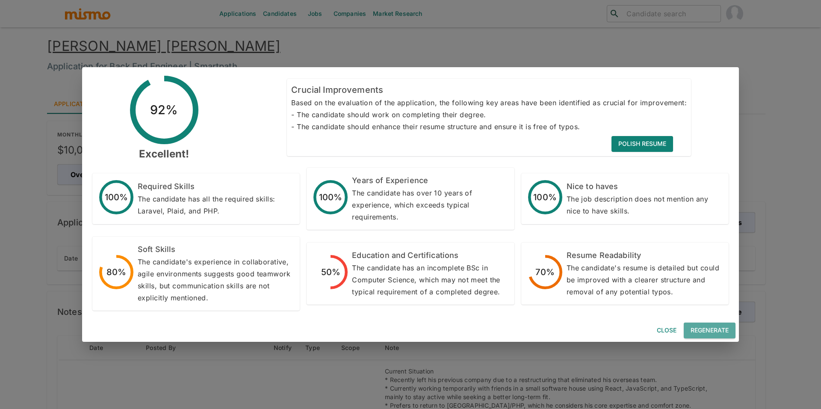
click at [695, 327] on button "Regenerate" at bounding box center [710, 330] width 52 height 16
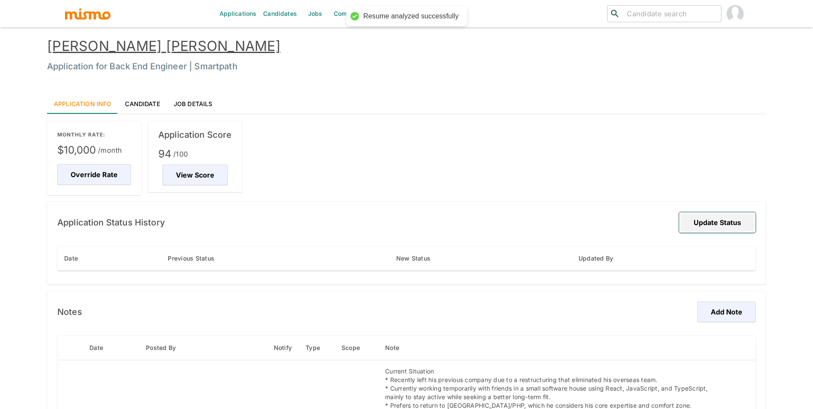
click at [733, 225] on button "Update Status" at bounding box center [717, 222] width 77 height 21
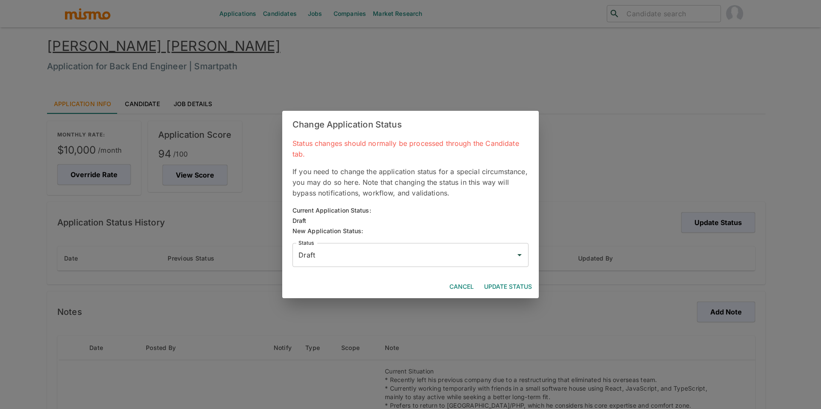
click at [318, 249] on input "Draft" at bounding box center [404, 255] width 216 height 16
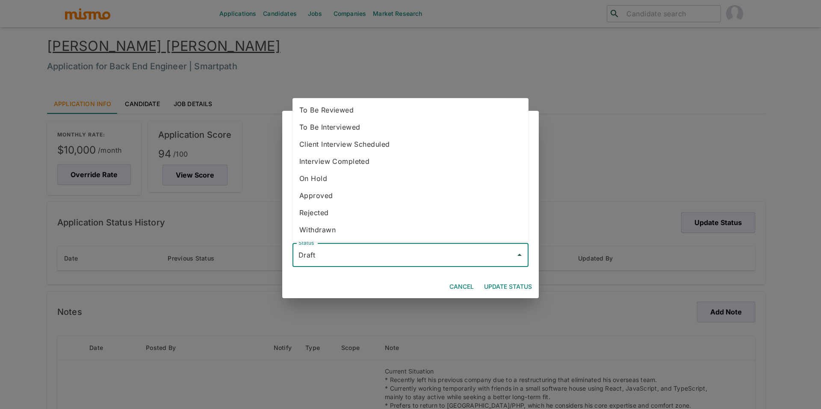
click at [328, 108] on li "To Be Reviewed" at bounding box center [411, 109] width 236 height 17
type input "To Be Reviewed"
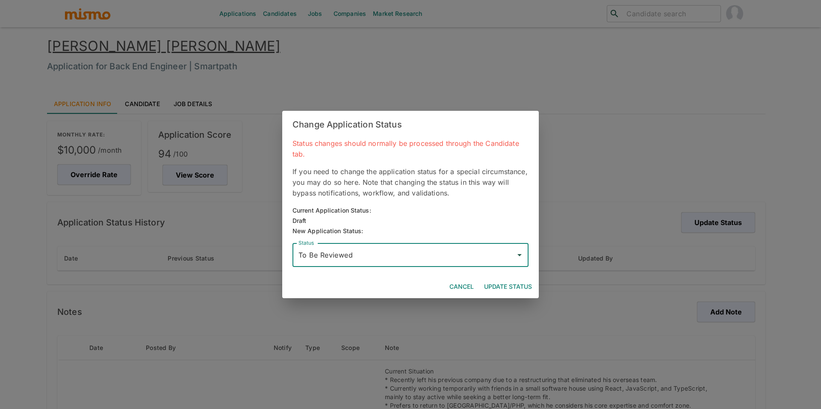
click at [513, 292] on button "Update Status" at bounding box center [508, 287] width 55 height 16
